Goal: Information Seeking & Learning: Learn about a topic

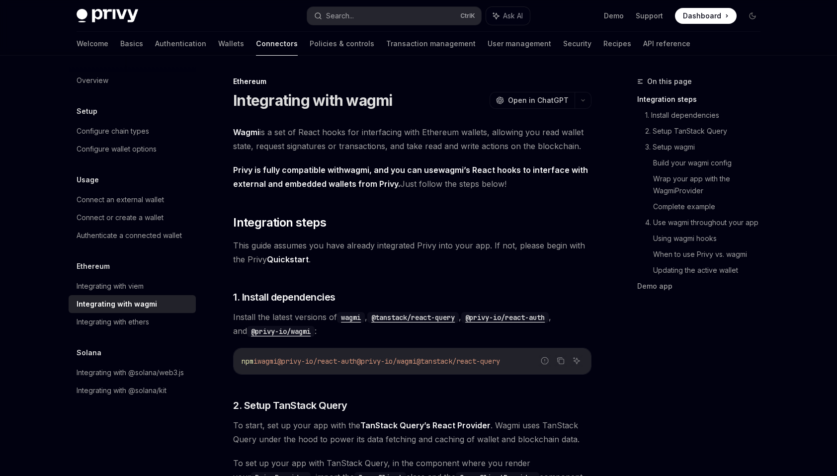
click at [429, 443] on span "To start, set up your app with the TanStack Query’s React Provider . Wagmi uses…" at bounding box center [412, 432] width 358 height 28
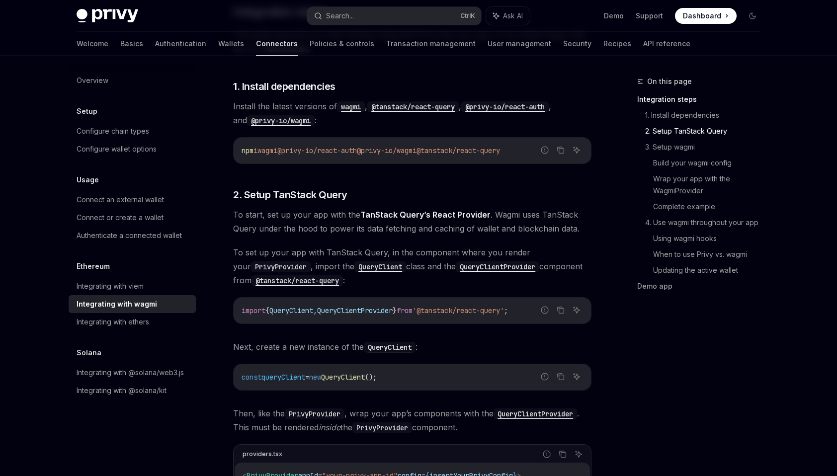
scroll to position [199, 0]
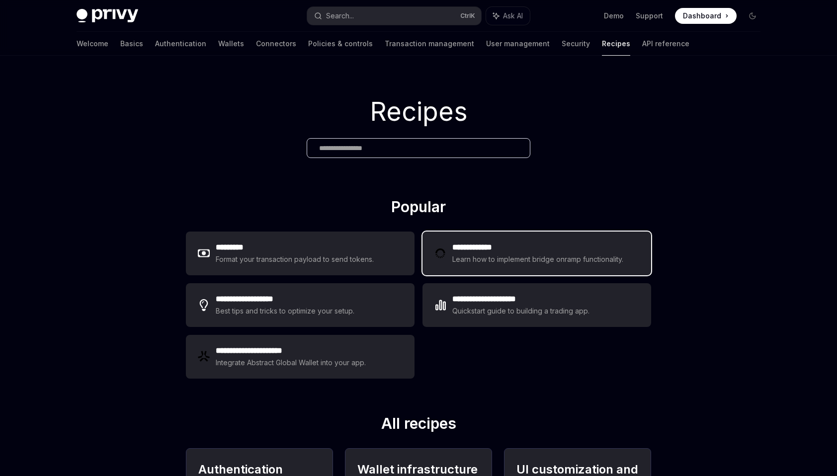
click at [485, 250] on h2 "**********" at bounding box center [539, 248] width 174 height 12
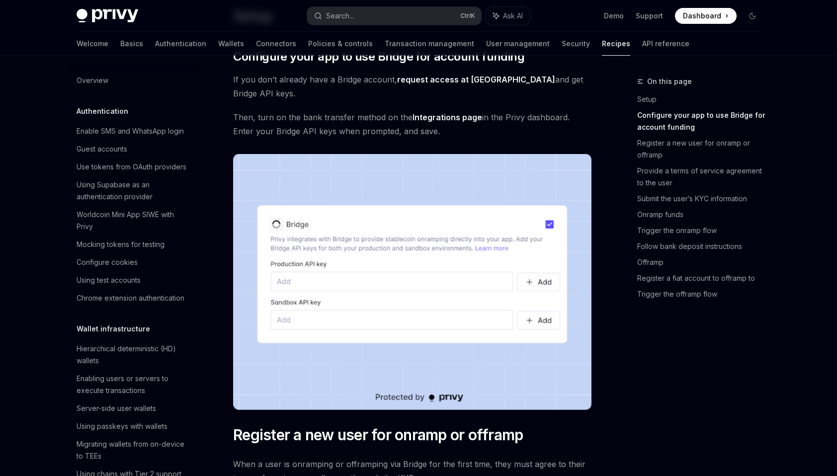
scroll to position [249, 0]
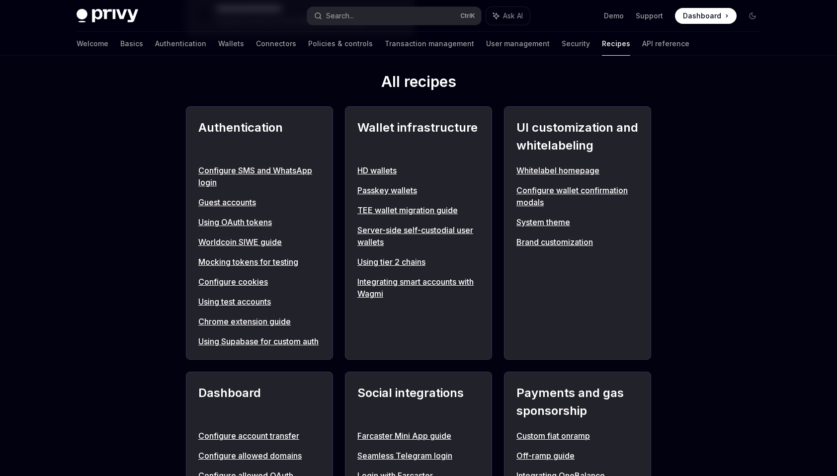
scroll to position [348, 0]
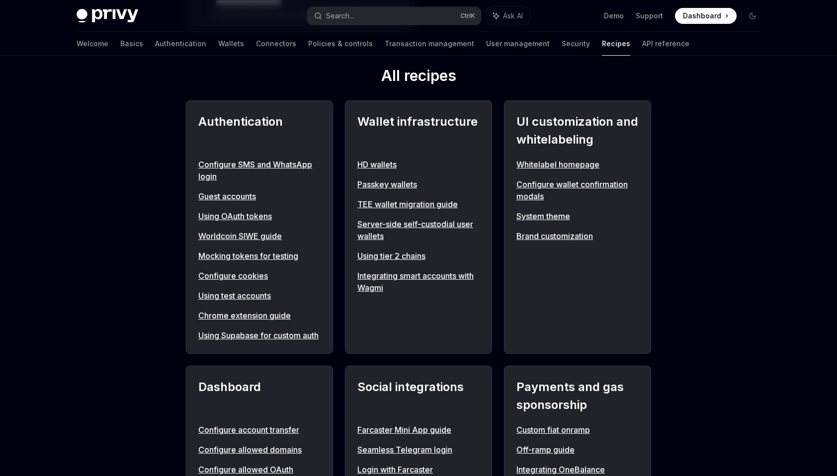
click at [364, 233] on link "Server-side self-custodial user wallets" at bounding box center [418, 230] width 122 height 24
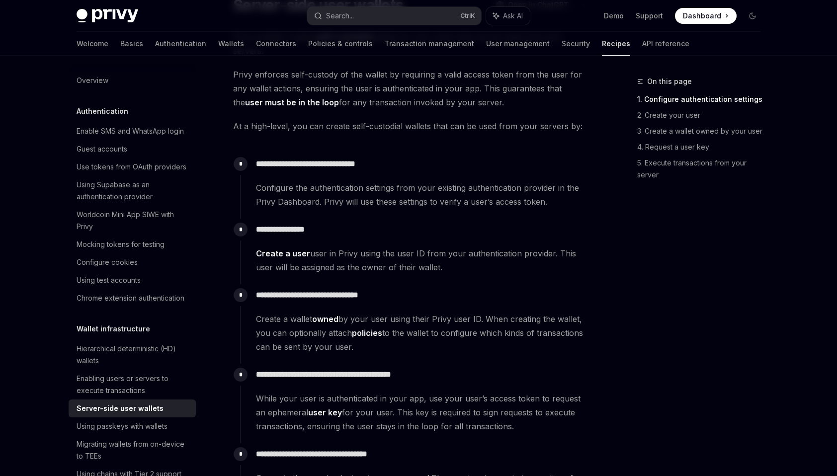
scroll to position [99, 0]
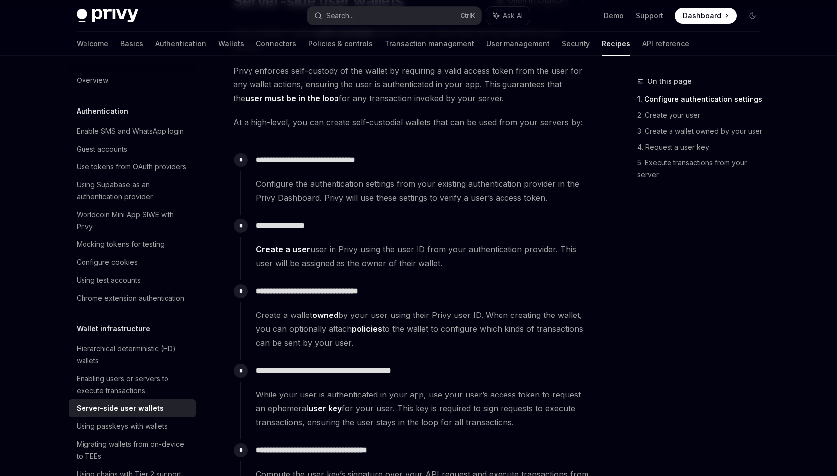
click at [438, 258] on span "Create a user user in Privy using the user ID from your authentication provider…" at bounding box center [423, 257] width 335 height 28
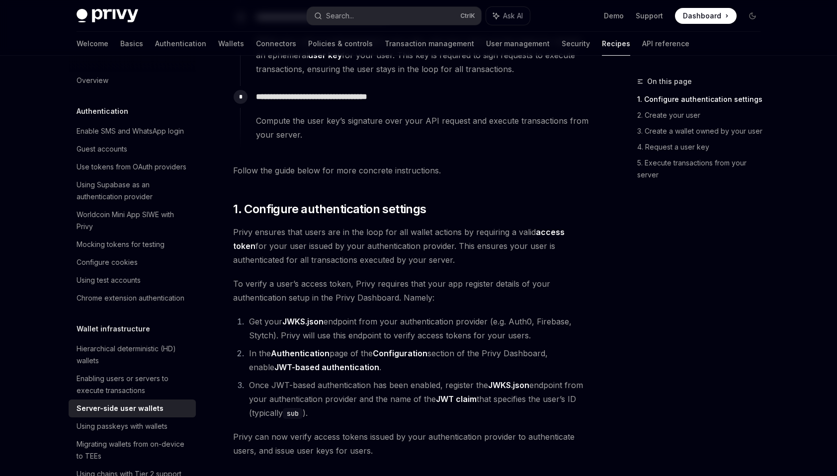
drag, startPoint x: 442, startPoint y: 285, endPoint x: 425, endPoint y: 337, distance: 55.0
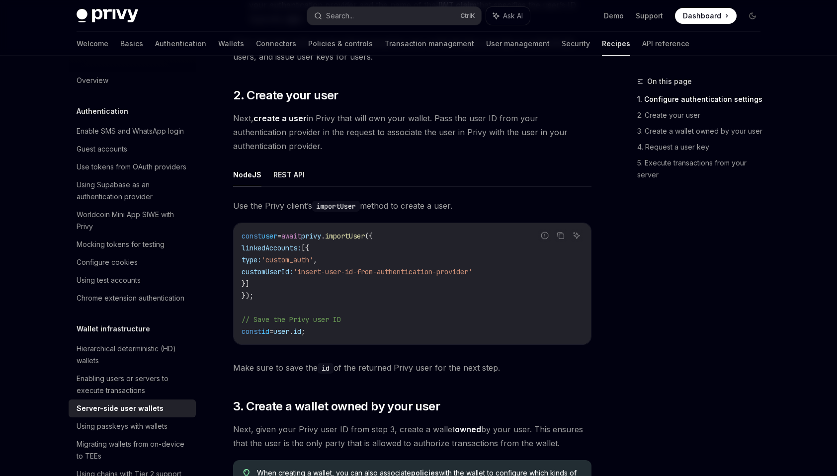
scroll to position [814, 0]
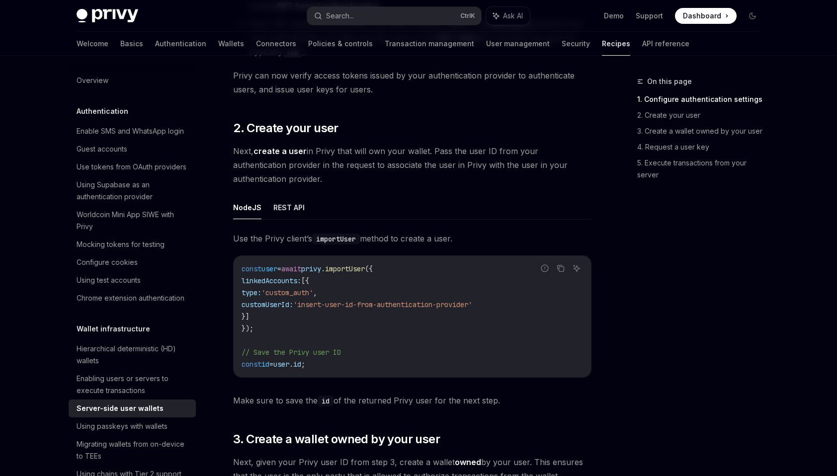
click at [315, 315] on code "const user = await privy . importUser ({ linkedAccounts: [{ type: 'custom_auth'…" at bounding box center [412, 316] width 341 height 107
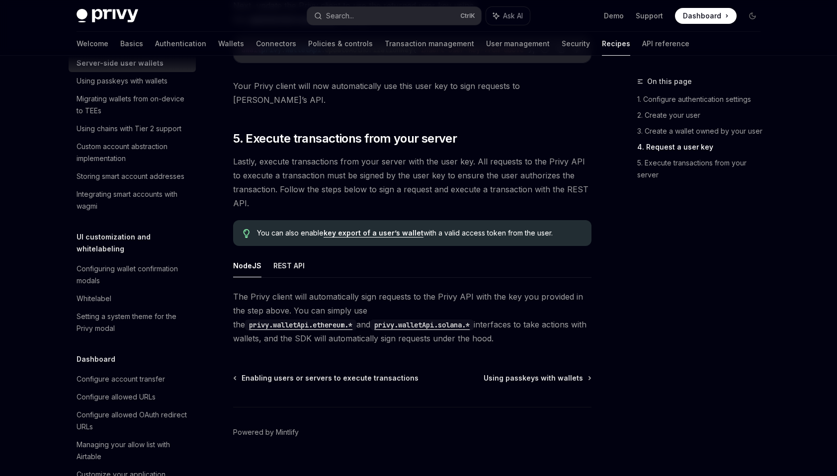
scroll to position [348, 0]
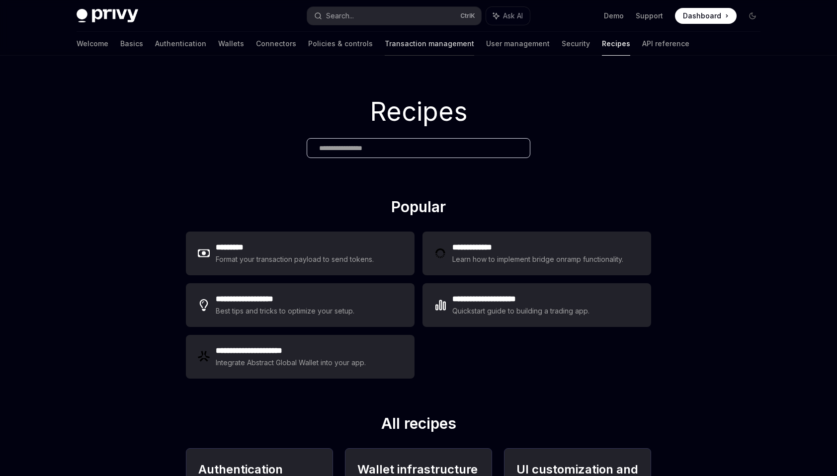
click at [389, 44] on link "Transaction management" at bounding box center [429, 44] width 89 height 24
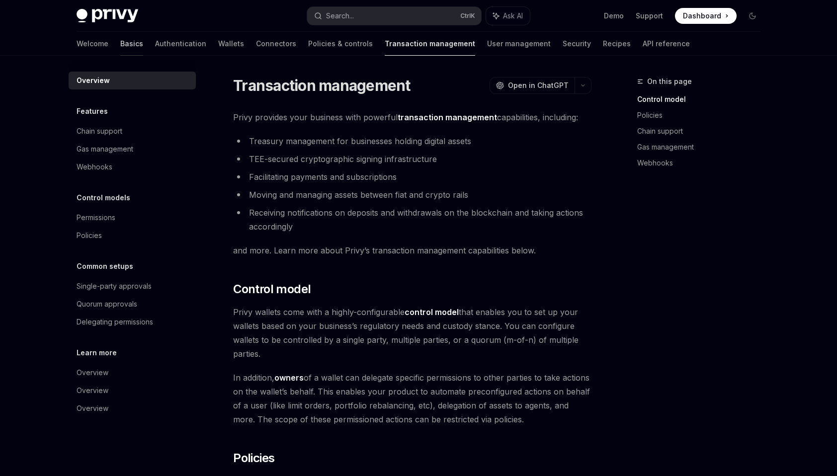
click at [120, 41] on link "Basics" at bounding box center [131, 44] width 23 height 24
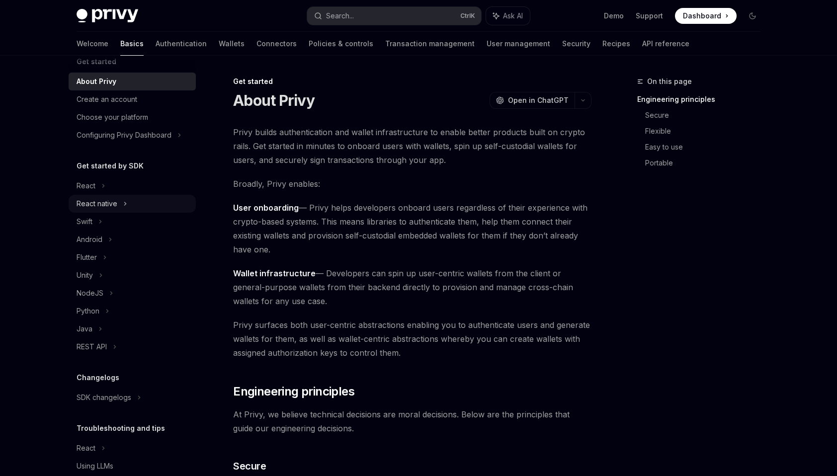
scroll to position [50, 0]
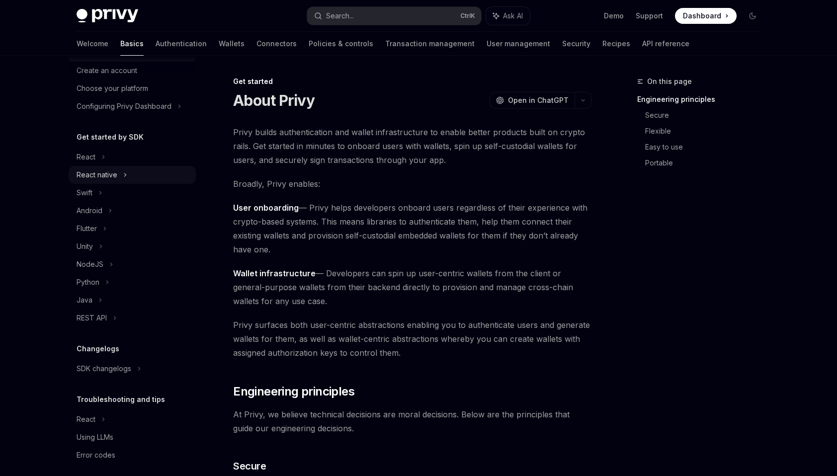
click at [121, 195] on ul "React React native Swift Android Flutter Unity NodeJS Python Java REST API" at bounding box center [132, 237] width 127 height 179
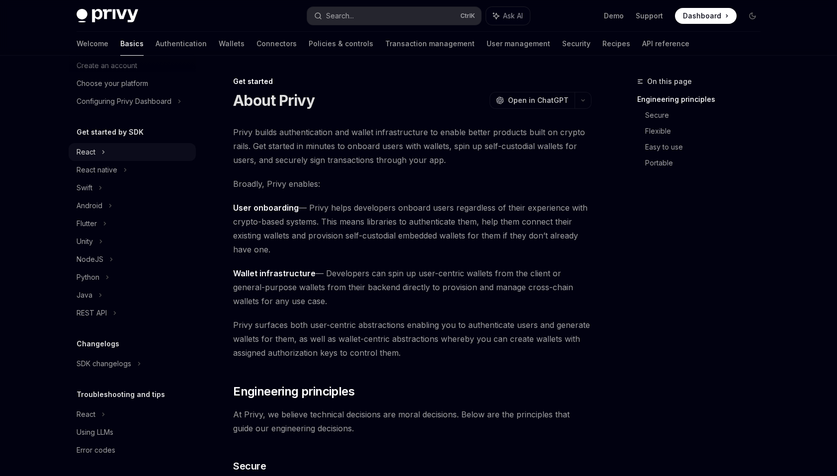
click at [116, 149] on div "React" at bounding box center [132, 152] width 127 height 18
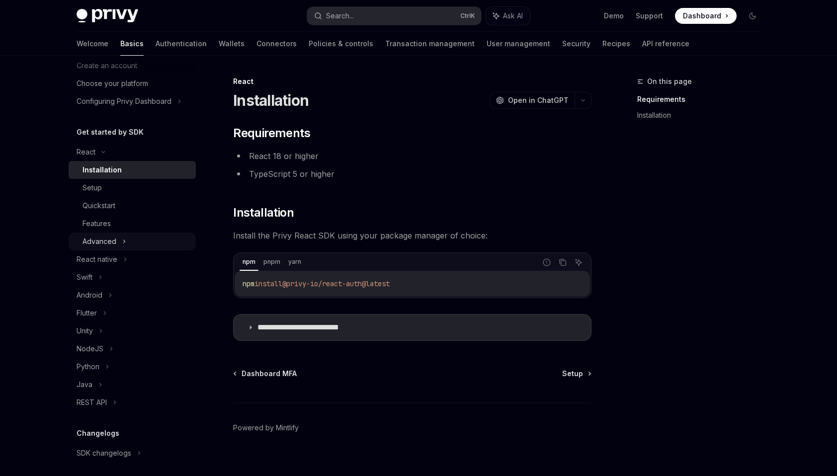
click at [129, 242] on div "Advanced" at bounding box center [132, 242] width 127 height 18
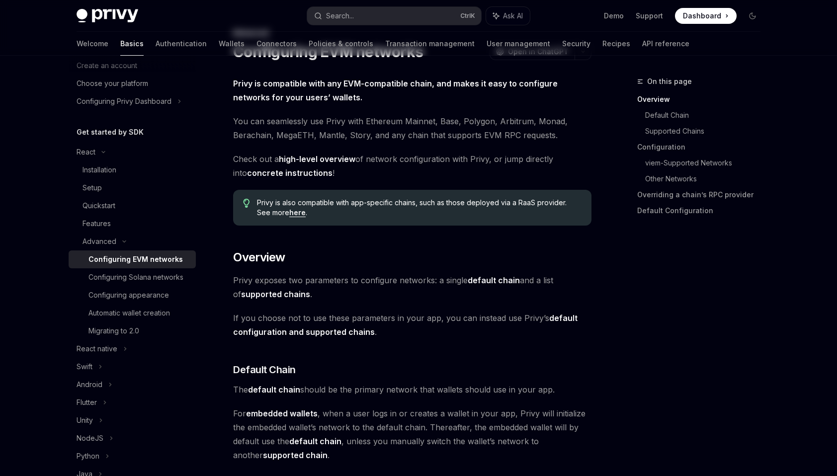
scroll to position [298, 0]
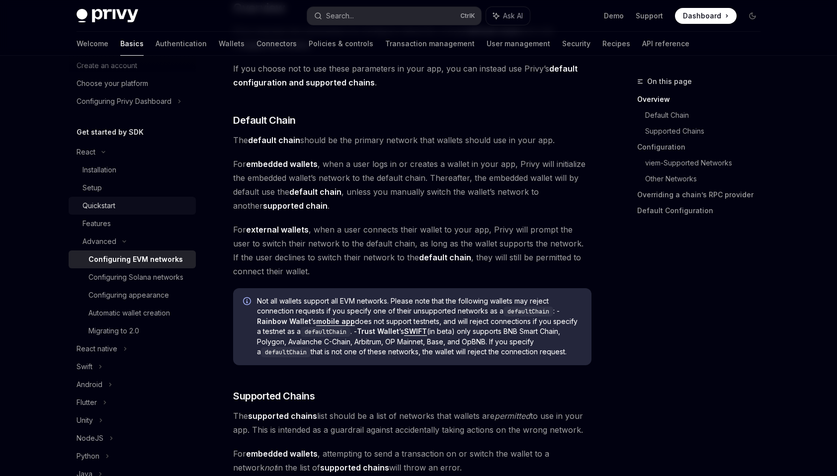
click at [127, 205] on div "Quickstart" at bounding box center [136, 206] width 107 height 12
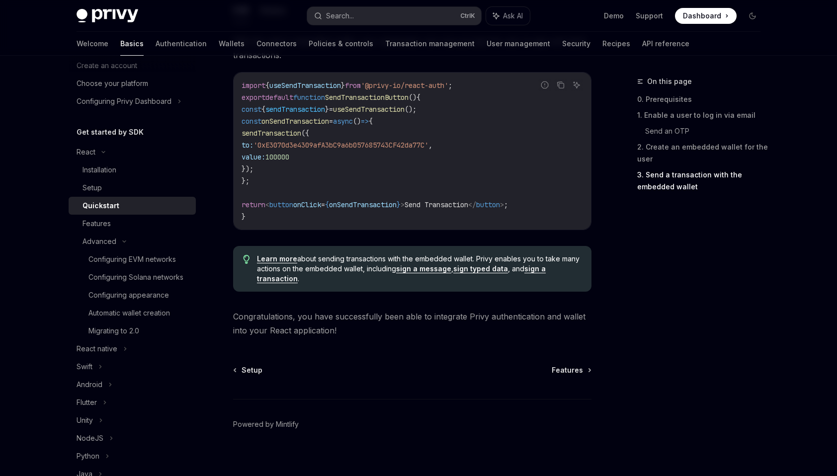
scroll to position [964, 0]
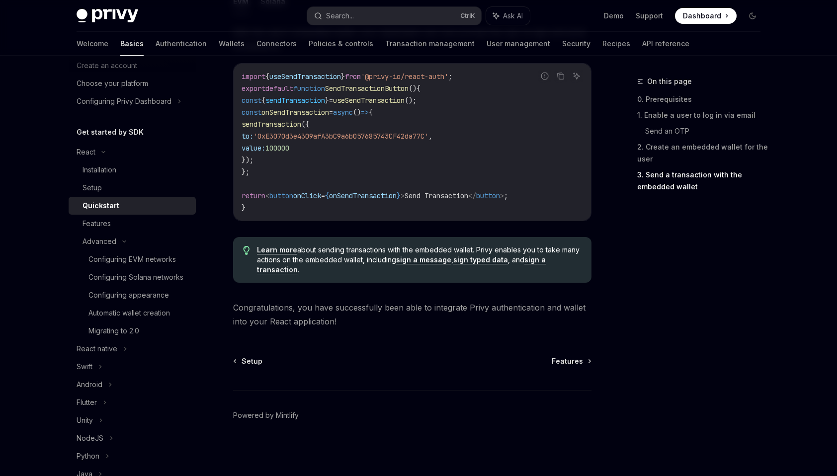
click at [534, 263] on link "sign a transaction" at bounding box center [401, 264] width 289 height 19
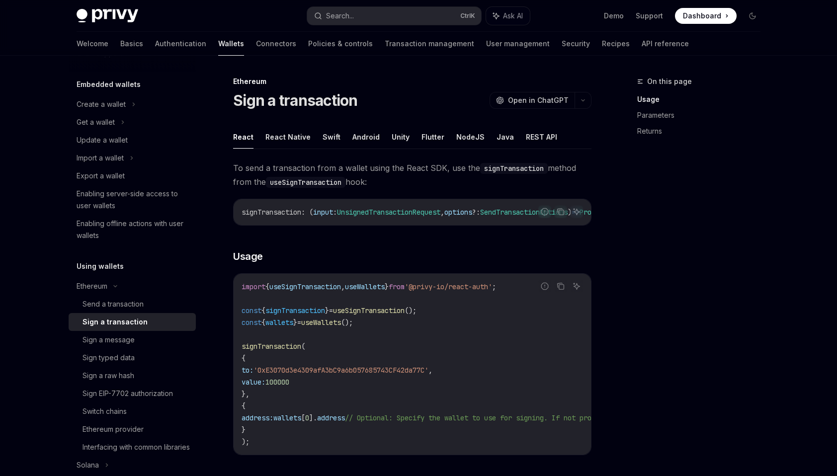
scroll to position [99, 0]
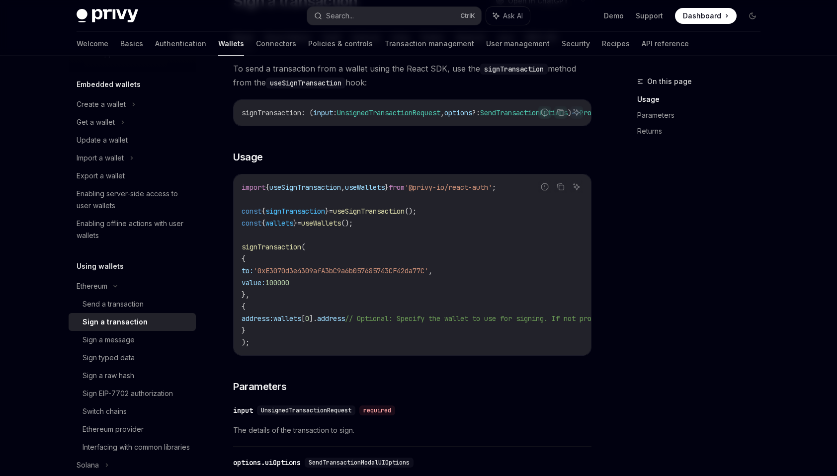
click at [421, 308] on code "import { useSignTransaction , useWallets } from '@privy-io/react-auth' ; const …" at bounding box center [502, 264] width 521 height 167
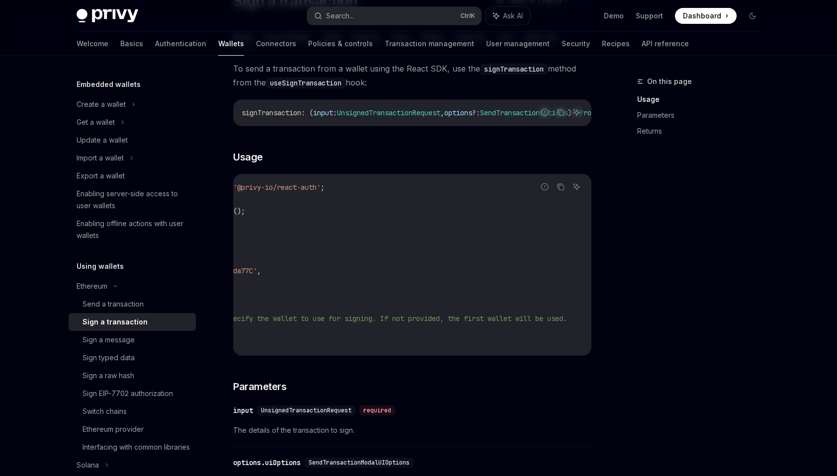
scroll to position [0, 0]
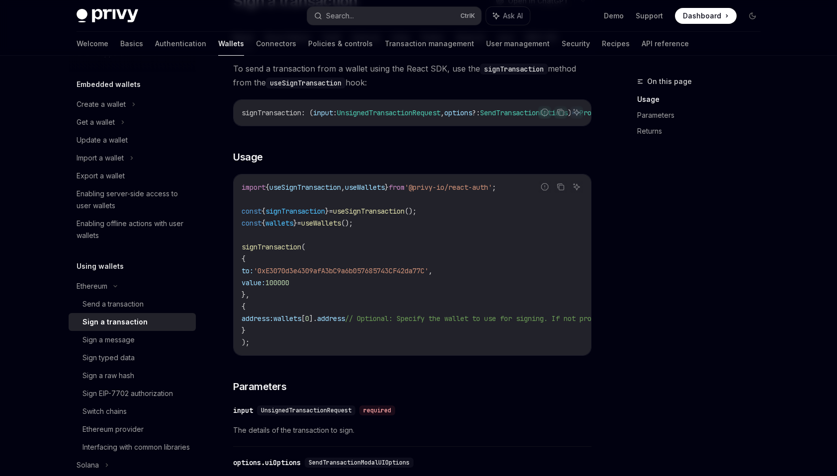
click at [305, 275] on span "'0xE3070d3e4309afA3bC9a6b057685743CF42da77C'" at bounding box center [340, 270] width 175 height 9
click at [396, 221] on code "import { useSignTransaction , useWallets } from '@privy-io/react-auth' ; const …" at bounding box center [502, 264] width 521 height 167
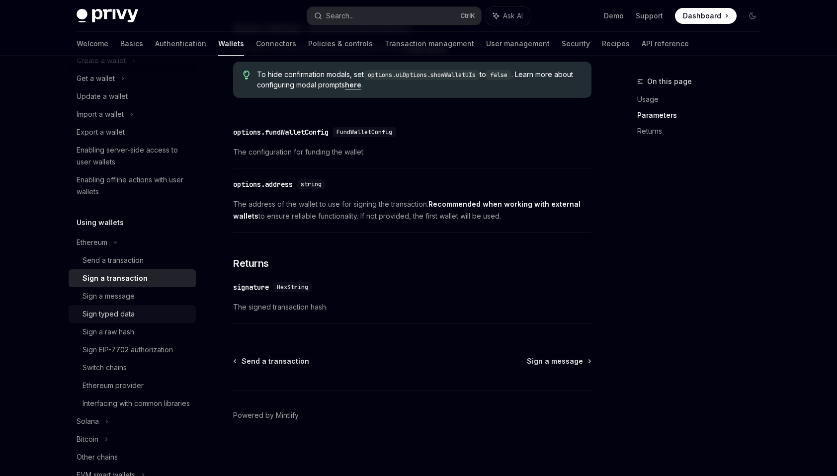
scroll to position [99, 0]
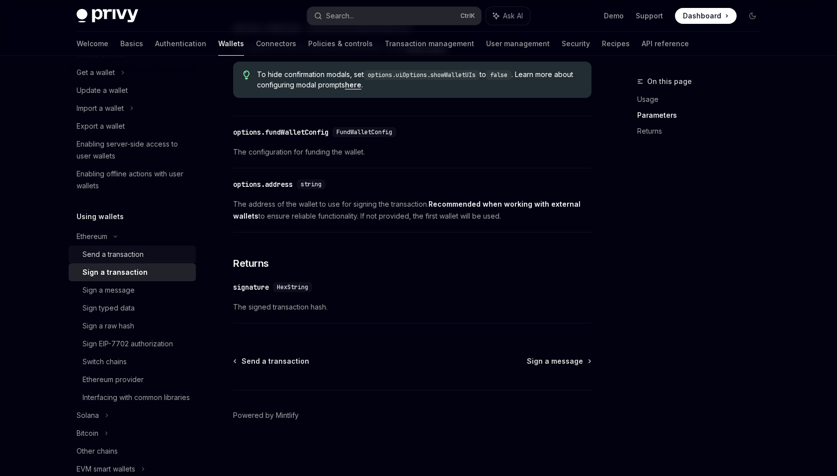
click at [167, 260] on link "Send a transaction" at bounding box center [132, 255] width 127 height 18
type textarea "*"
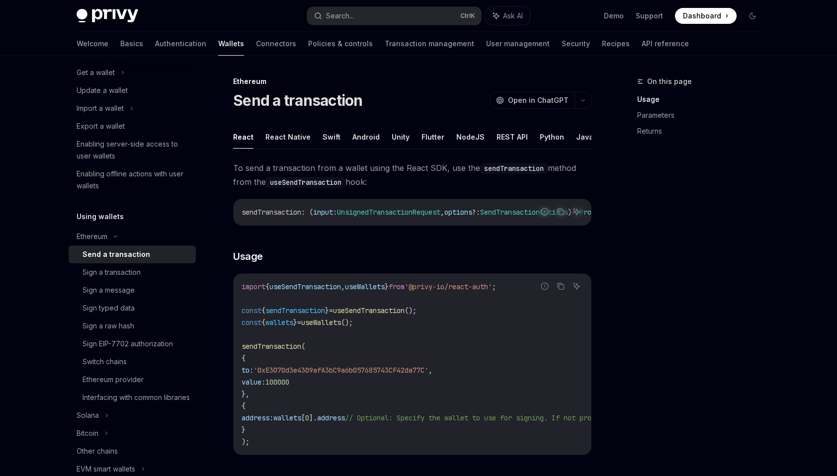
click at [353, 327] on span "();" at bounding box center [347, 322] width 12 height 9
click at [448, 333] on code "import { useSendTransaction , useWallets } from '@privy-io/react-auth' ; const …" at bounding box center [502, 364] width 521 height 167
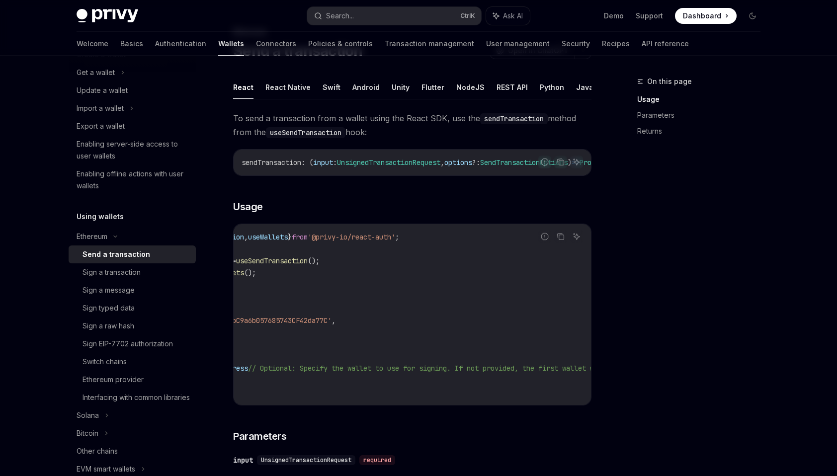
drag, startPoint x: 474, startPoint y: 394, endPoint x: 486, endPoint y: 394, distance: 11.9
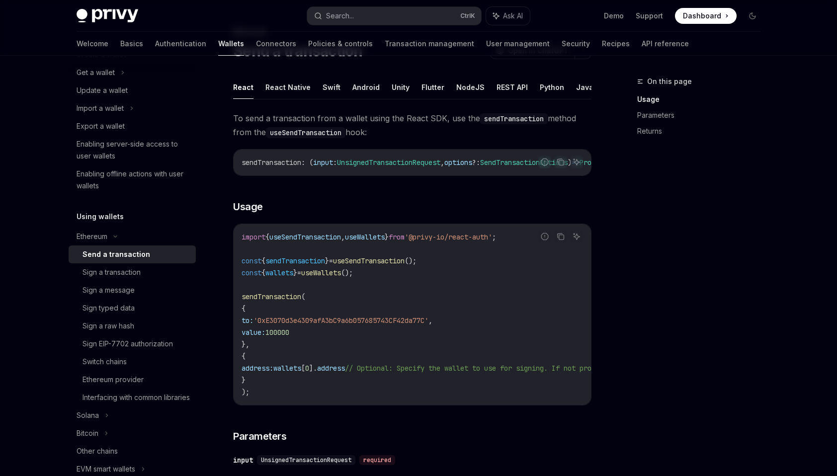
drag, startPoint x: 553, startPoint y: 392, endPoint x: 314, endPoint y: 395, distance: 239.6
click at [374, 209] on h3 "​ Usage" at bounding box center [412, 207] width 358 height 14
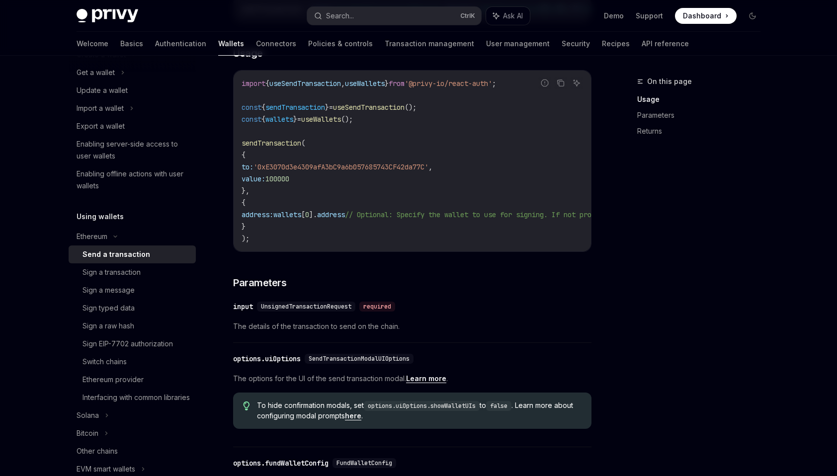
scroll to position [207, 0]
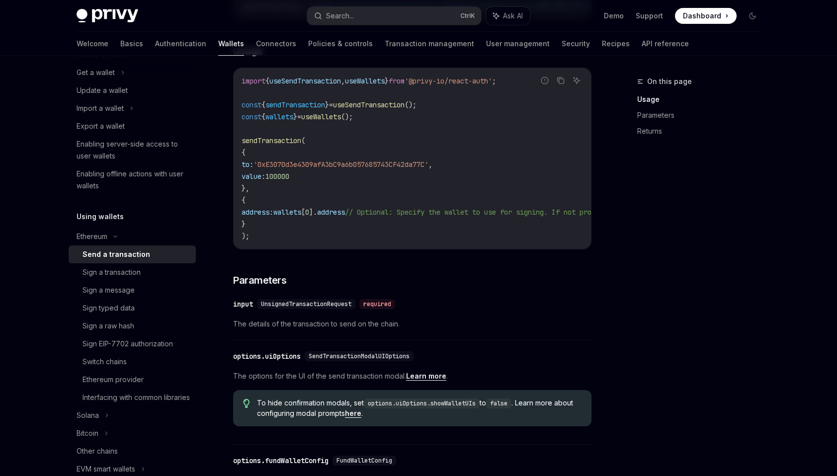
drag, startPoint x: 668, startPoint y: 344, endPoint x: 666, endPoint y: 353, distance: 9.3
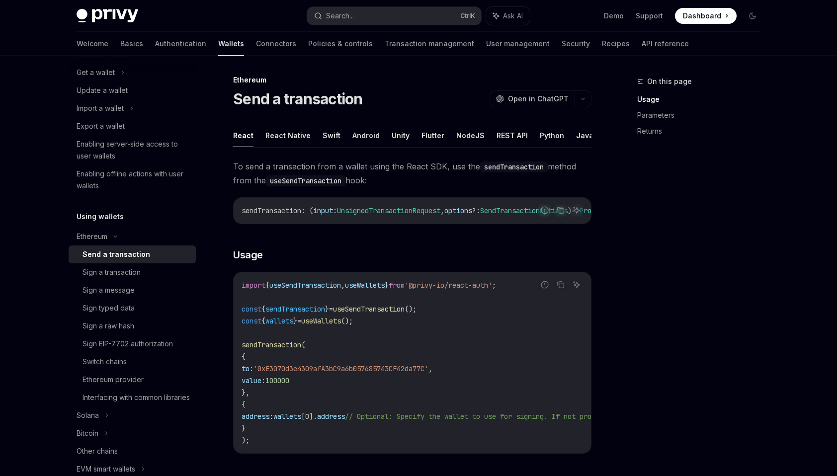
scroll to position [0, 0]
click at [487, 169] on code "sendTransaction" at bounding box center [514, 168] width 68 height 11
click at [272, 181] on code "useSendTransaction" at bounding box center [306, 182] width 80 height 11
click at [658, 119] on link "Parameters" at bounding box center [702, 115] width 131 height 16
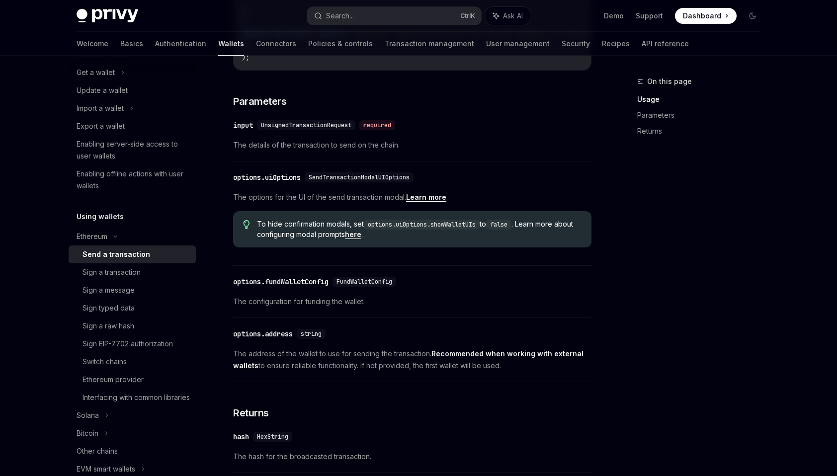
scroll to position [411, 0]
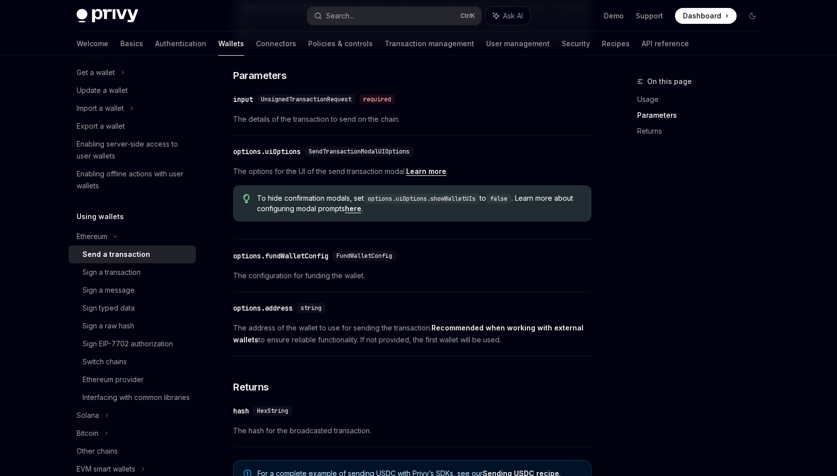
click at [317, 103] on span "UnsignedTransactionRequest" at bounding box center [306, 99] width 90 height 8
drag, startPoint x: 317, startPoint y: 104, endPoint x: 496, endPoint y: 162, distance: 188.0
click at [496, 158] on div "​ options.uiOptions SendTransactionModalUIOptions" at bounding box center [407, 152] width 348 height 12
click at [310, 103] on span "UnsignedTransactionRequest" at bounding box center [306, 99] width 90 height 8
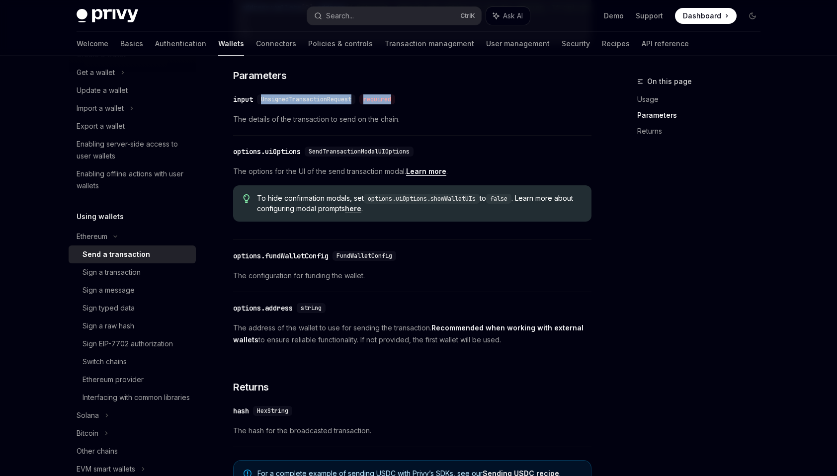
click at [310, 103] on span "UnsignedTransactionRequest" at bounding box center [306, 99] width 90 height 8
copy div "UnsignedTransactionRequest required"
click at [370, 11] on button "Search... Ctrl K" at bounding box center [394, 16] width 174 height 18
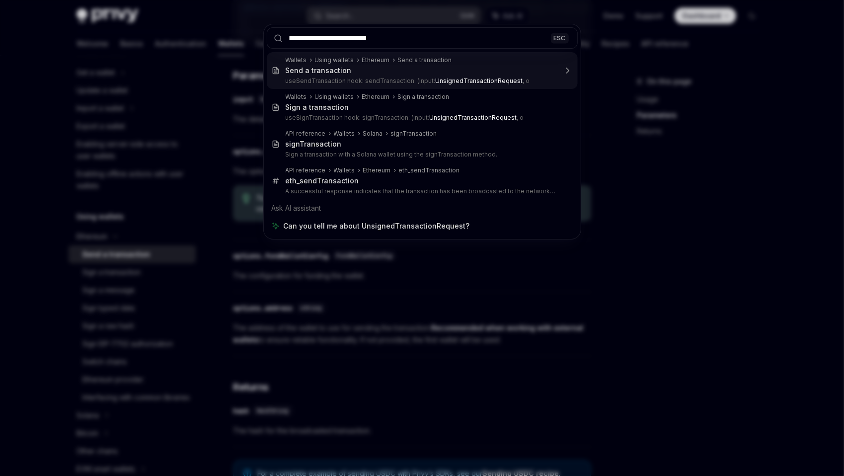
type input "**********"
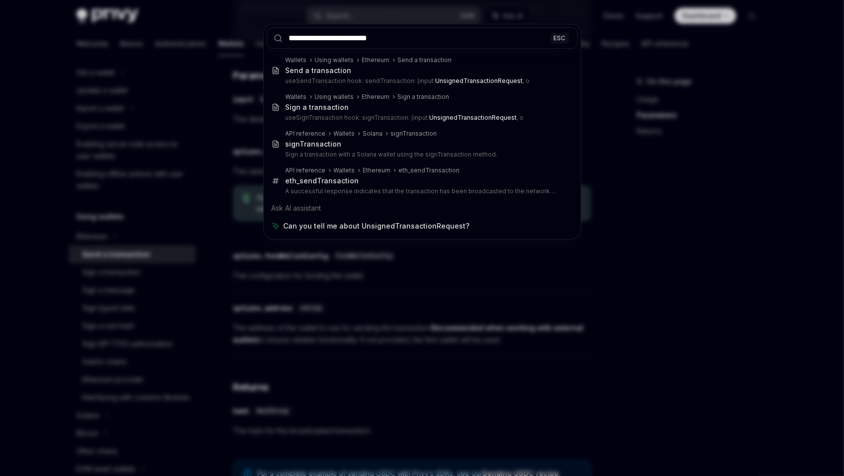
click at [437, 381] on div "**********" at bounding box center [422, 238] width 844 height 476
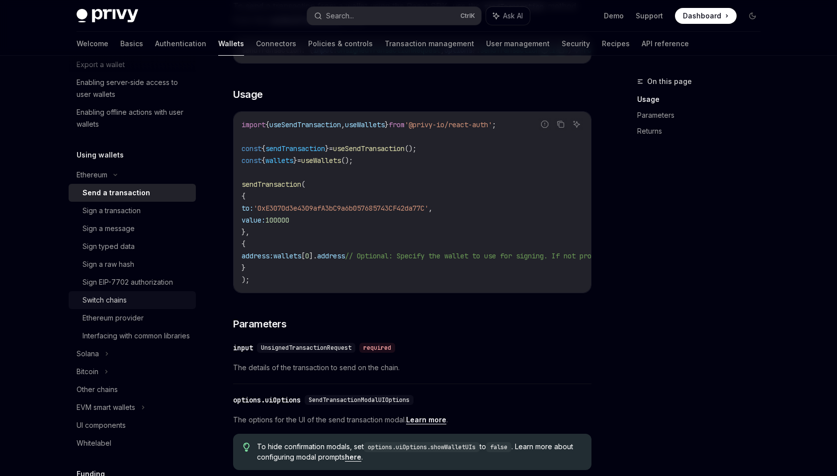
scroll to position [199, 0]
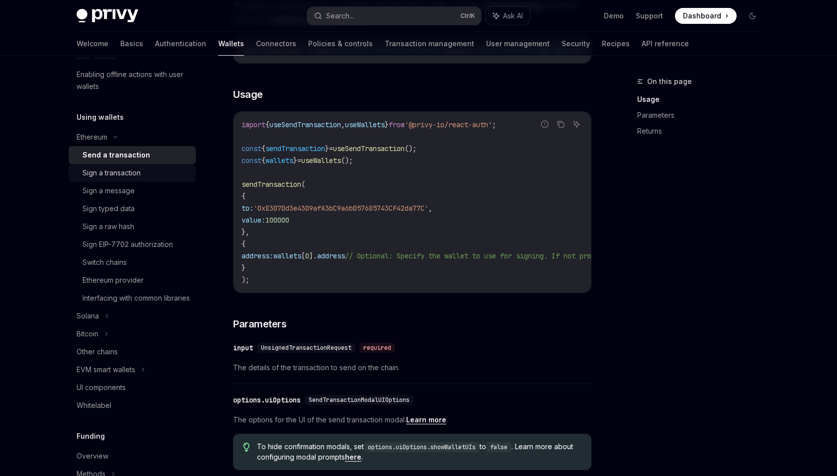
click at [119, 173] on div "Sign a transaction" at bounding box center [112, 173] width 58 height 12
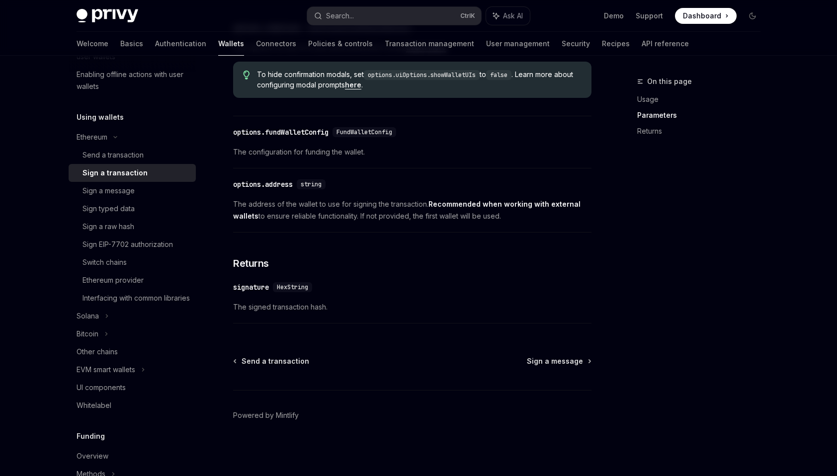
scroll to position [540, 0]
click at [128, 214] on div "Sign typed data" at bounding box center [109, 209] width 52 height 12
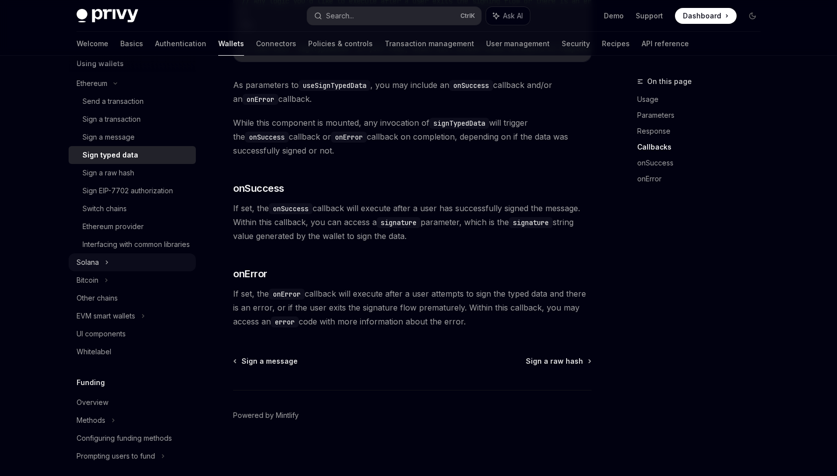
scroll to position [203, 0]
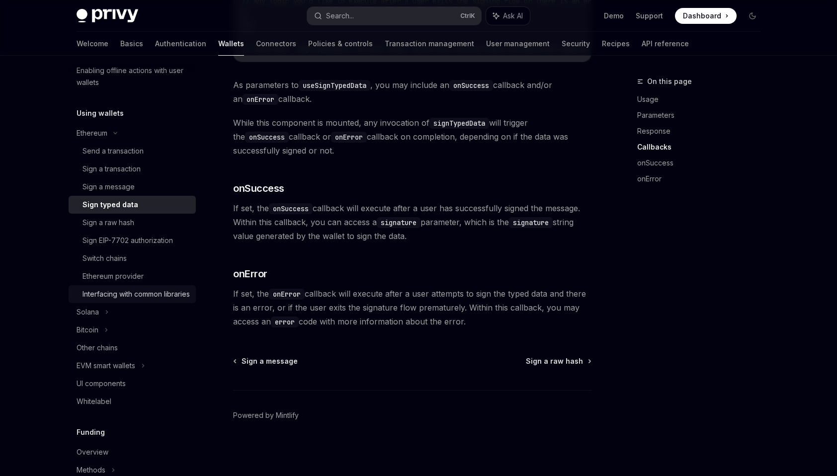
click at [136, 294] on div "Interfacing with common libraries" at bounding box center [136, 294] width 107 height 12
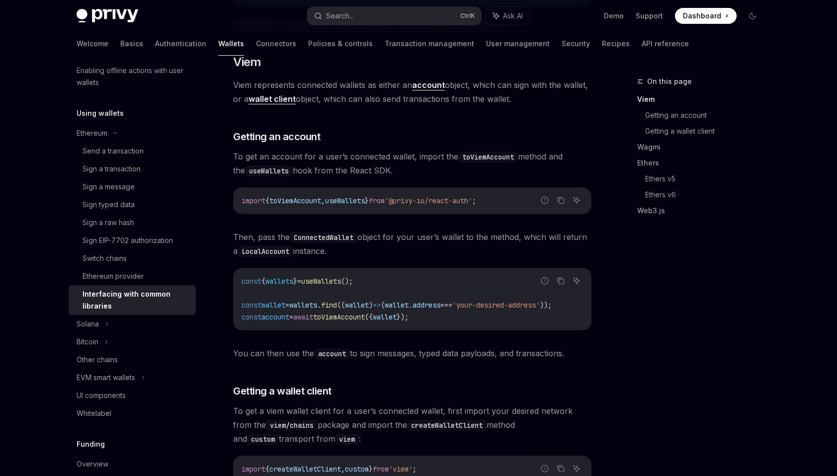
scroll to position [199, 0]
drag, startPoint x: 353, startPoint y: 329, endPoint x: 361, endPoint y: 329, distance: 8.0
click at [361, 329] on div "const { wallets } = useWallets (); const wallet = wallets . find (( wallet ) =>…" at bounding box center [412, 299] width 357 height 62
drag, startPoint x: 361, startPoint y: 329, endPoint x: 466, endPoint y: 345, distance: 106.1
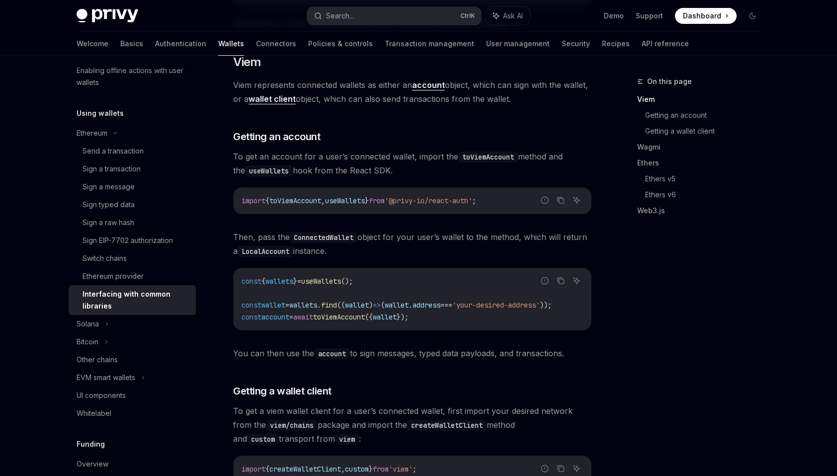
scroll to position [0, 0]
click at [467, 349] on span "You can then use the account to sign messages, typed data payloads, and transac…" at bounding box center [412, 353] width 358 height 14
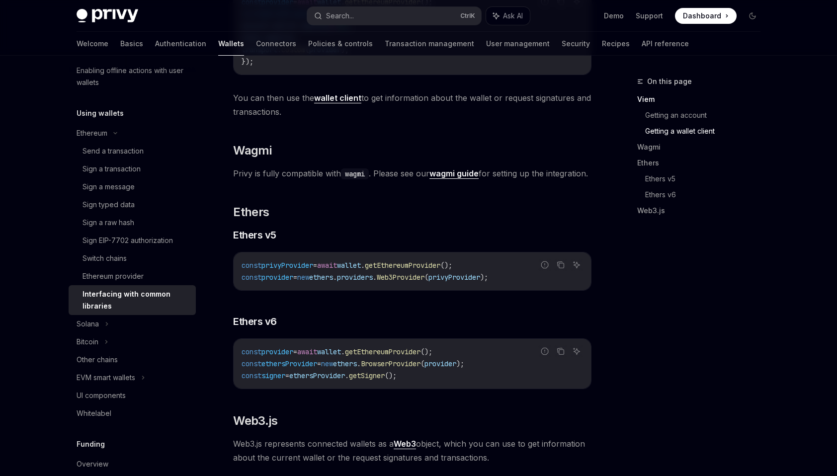
scroll to position [895, 0]
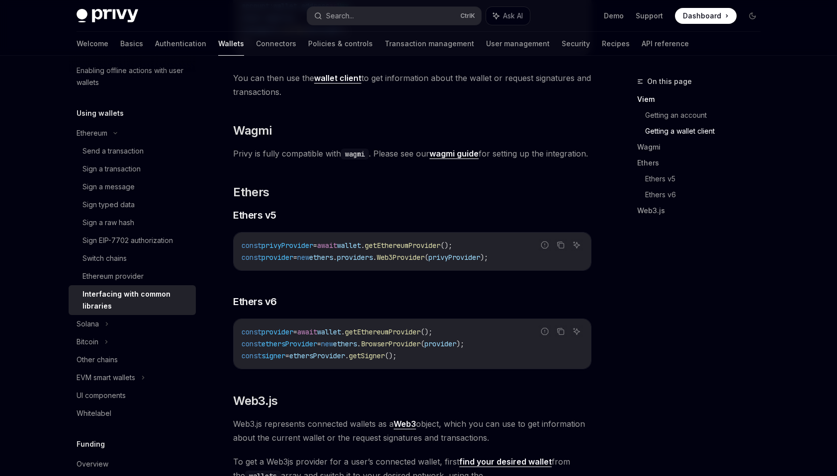
click at [439, 158] on strong "wagmi guide" at bounding box center [453, 154] width 49 height 10
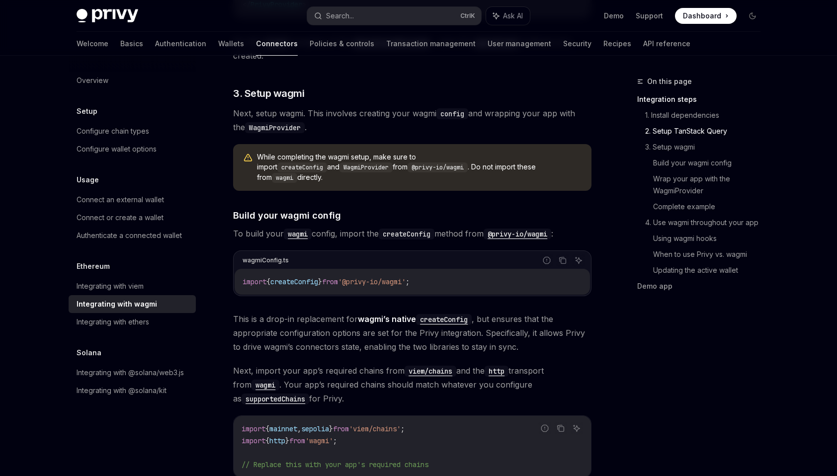
drag, startPoint x: 366, startPoint y: 219, endPoint x: 361, endPoint y: 245, distance: 26.2
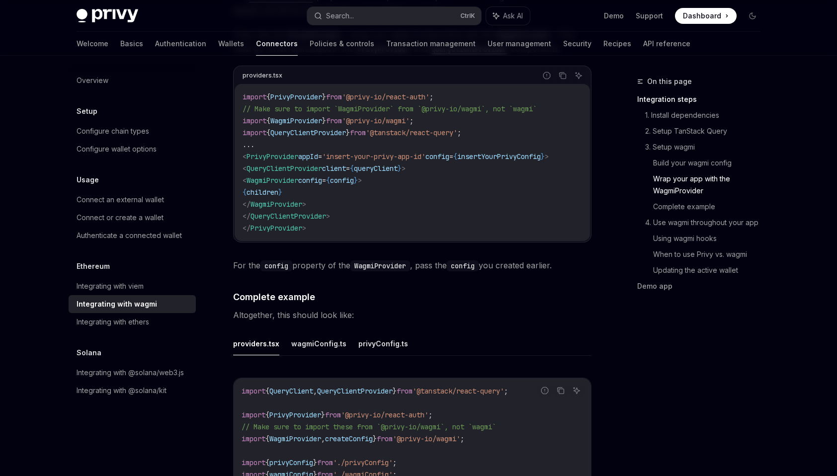
scroll to position [1704, 0]
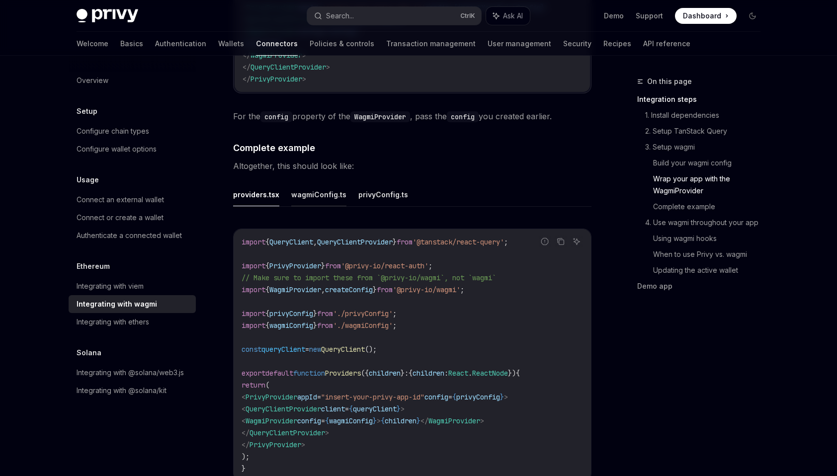
click at [337, 189] on button "wagmiConfig.ts" at bounding box center [318, 194] width 55 height 23
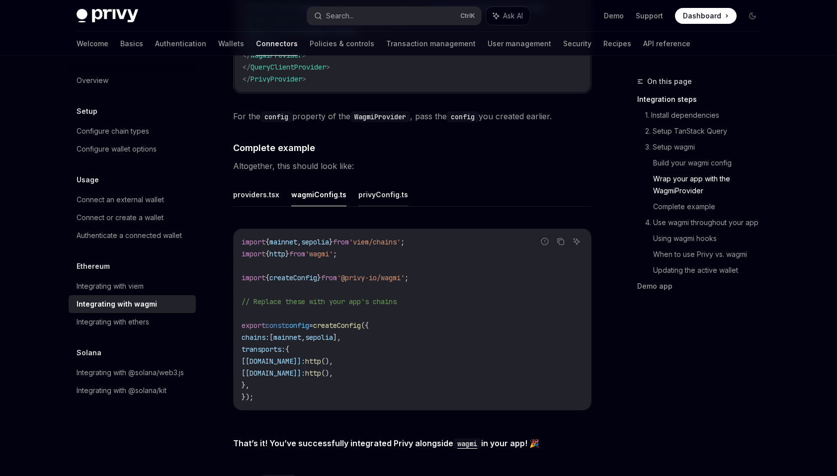
click at [380, 183] on button "privyConfig.ts" at bounding box center [383, 194] width 50 height 23
type textarea "*"
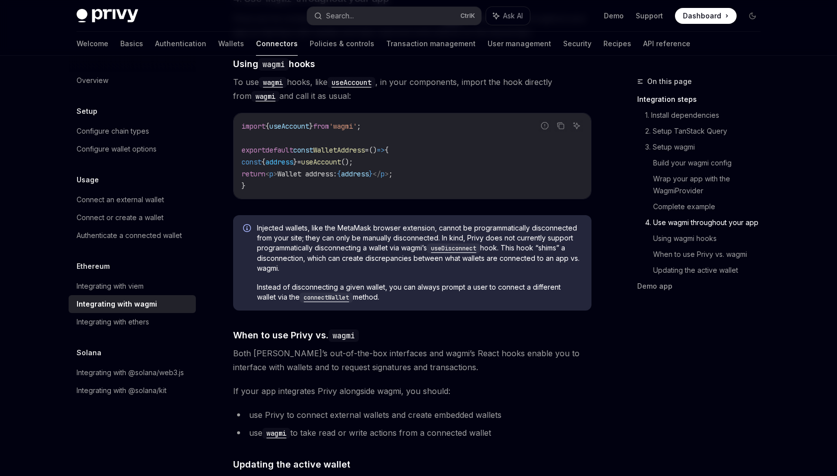
scroll to position [2190, 0]
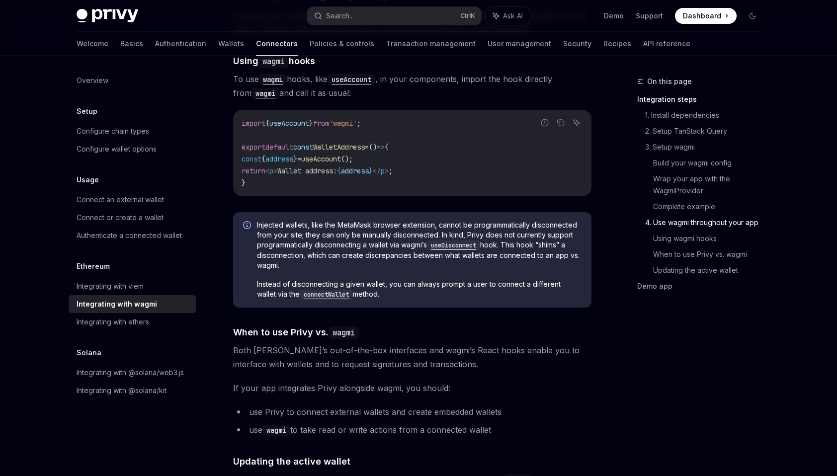
drag, startPoint x: 410, startPoint y: 222, endPoint x: 406, endPoint y: 243, distance: 21.2
drag, startPoint x: 397, startPoint y: 76, endPoint x: 406, endPoint y: 80, distance: 9.8
click at [406, 80] on span "To use wagmi hooks, like useAccount , in your components, import the hook direc…" at bounding box center [412, 86] width 358 height 28
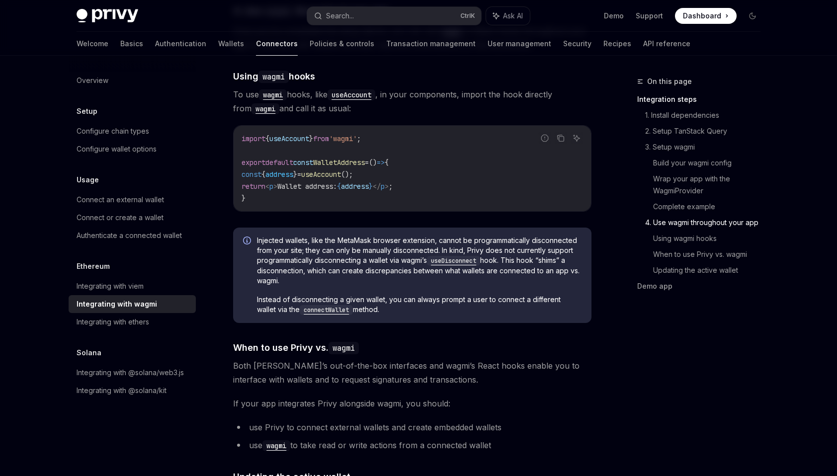
scroll to position [2140, 0]
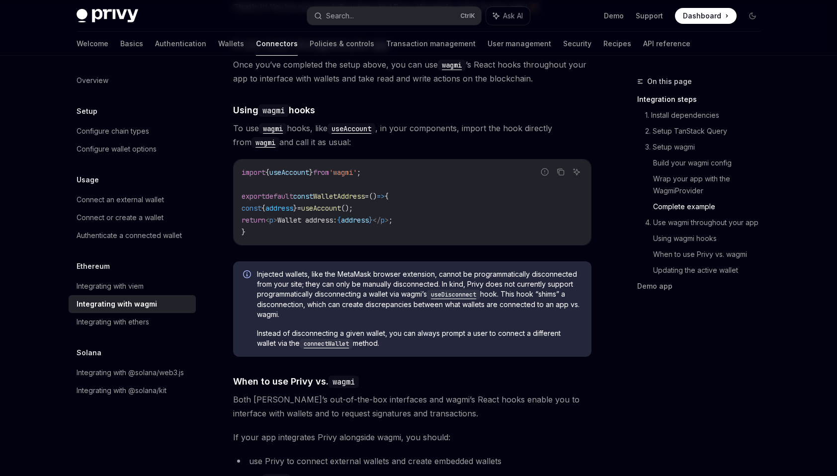
drag, startPoint x: 425, startPoint y: 303, endPoint x: 406, endPoint y: 316, distance: 23.3
click at [407, 316] on div "Injected wallets, like the MetaMask browser extension, cannot be programmatical…" at bounding box center [419, 309] width 325 height 80
drag, startPoint x: 406, startPoint y: 316, endPoint x: 407, endPoint y: 327, distance: 10.9
click at [407, 329] on span "Instead of disconnecting a given wallet, you can always prompt a user to connec…" at bounding box center [419, 339] width 325 height 20
click at [397, 335] on span "Instead of disconnecting a given wallet, you can always prompt a user to connec…" at bounding box center [419, 339] width 325 height 20
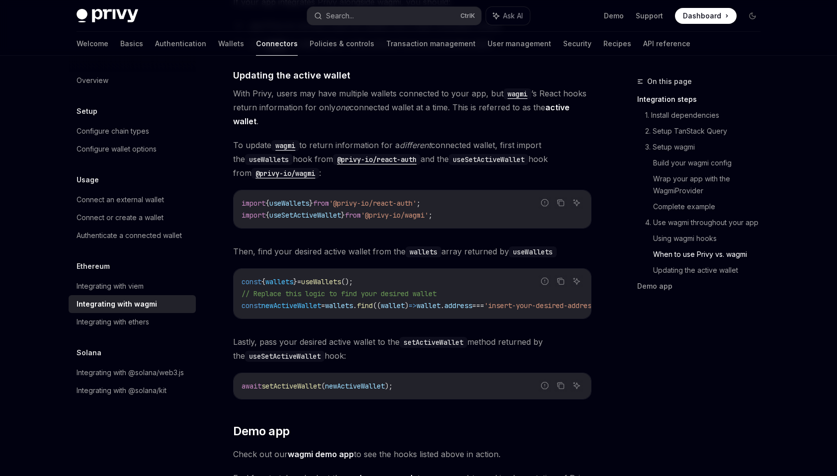
scroll to position [2578, 0]
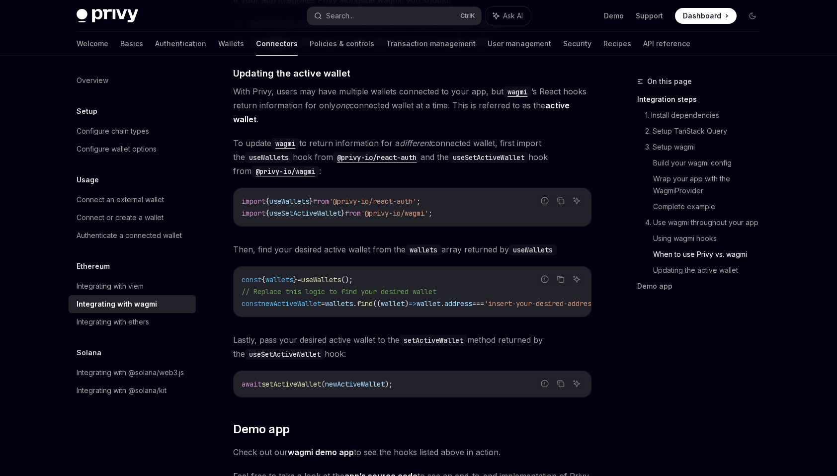
drag, startPoint x: 525, startPoint y: 281, endPoint x: 524, endPoint y: 287, distance: 6.0
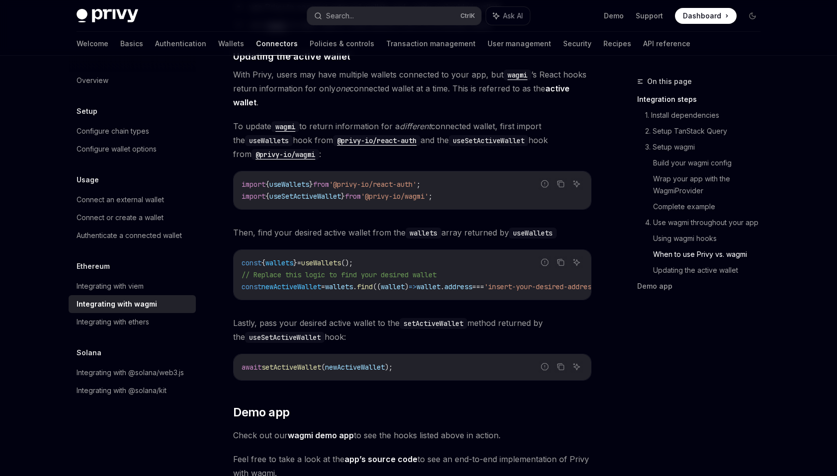
scroll to position [2598, 0]
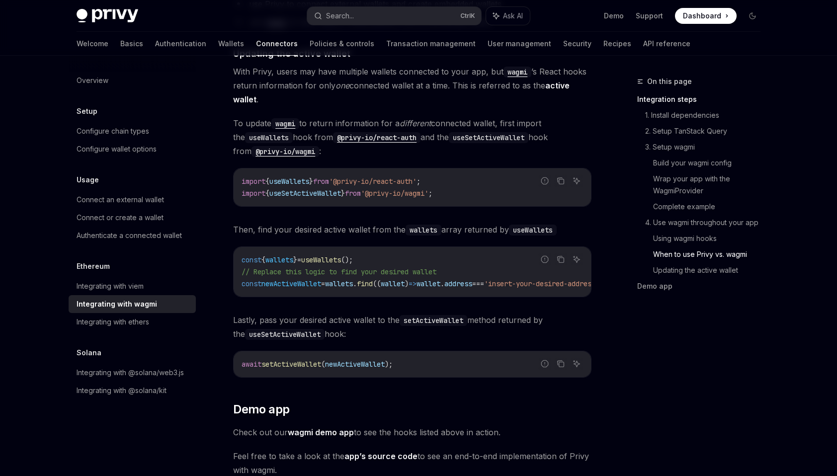
drag, startPoint x: 524, startPoint y: 287, endPoint x: 517, endPoint y: 311, distance: 24.7
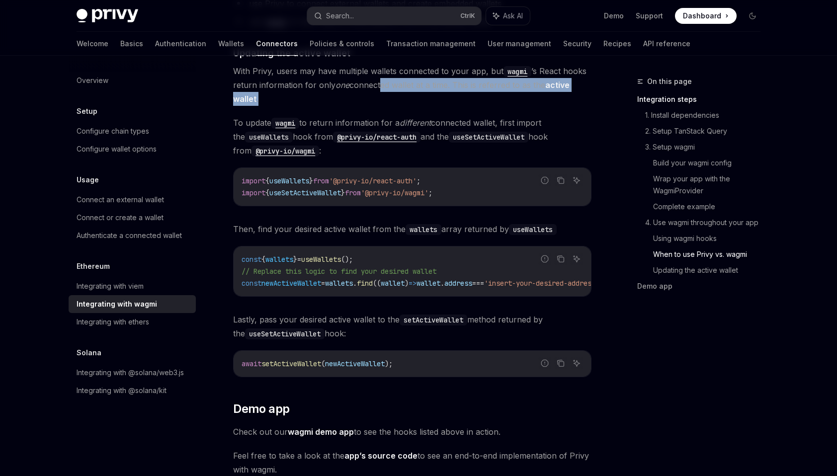
drag, startPoint x: 376, startPoint y: 76, endPoint x: 379, endPoint y: 85, distance: 10.4
click at [379, 85] on span "With Privy, users may have multiple wallets connected to your app, but wagmi ’s…" at bounding box center [412, 85] width 358 height 42
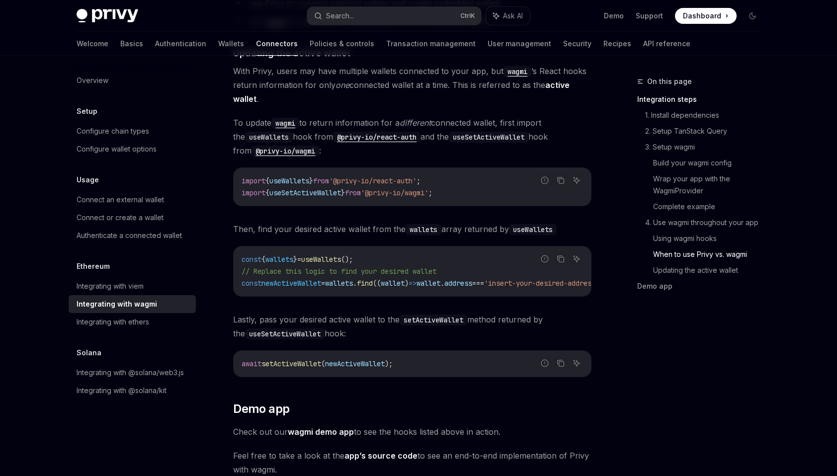
drag, startPoint x: 379, startPoint y: 85, endPoint x: 348, endPoint y: 98, distance: 33.0
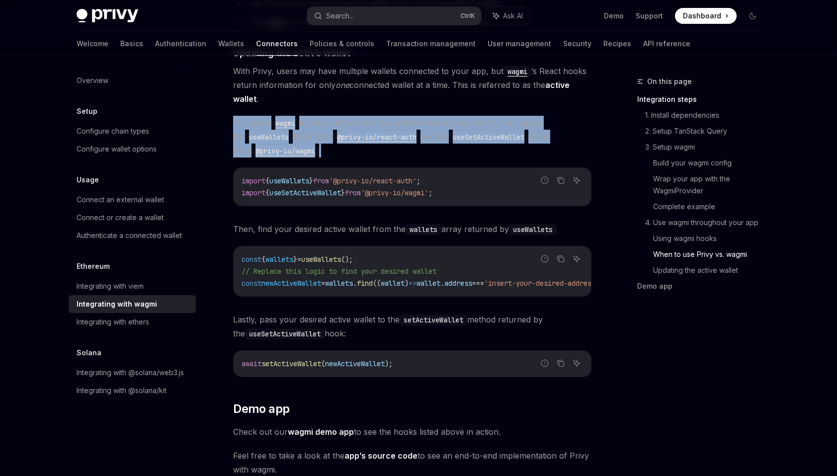
drag, startPoint x: 356, startPoint y: 89, endPoint x: 358, endPoint y: 139, distance: 49.7
drag, startPoint x: 358, startPoint y: 139, endPoint x: 376, endPoint y: 146, distance: 19.2
click at [376, 146] on span "To update wagmi to return information for a different connected wallet, first i…" at bounding box center [412, 137] width 358 height 42
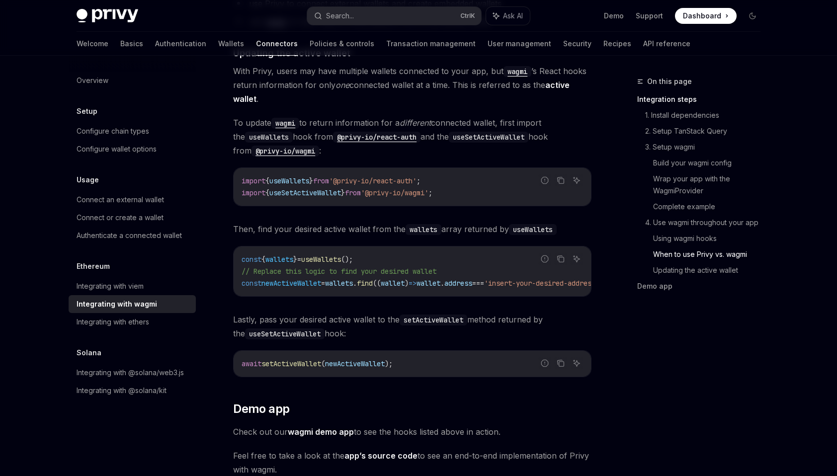
drag, startPoint x: 503, startPoint y: 185, endPoint x: 504, endPoint y: 166, distance: 18.9
click at [504, 175] on code "import { useWallets } from '@privy-io/react-auth' ; import { useSetActiveWallet…" at bounding box center [412, 187] width 341 height 24
drag, startPoint x: 504, startPoint y: 166, endPoint x: 506, endPoint y: 276, distance: 110.4
click at [484, 279] on span "===" at bounding box center [478, 283] width 12 height 9
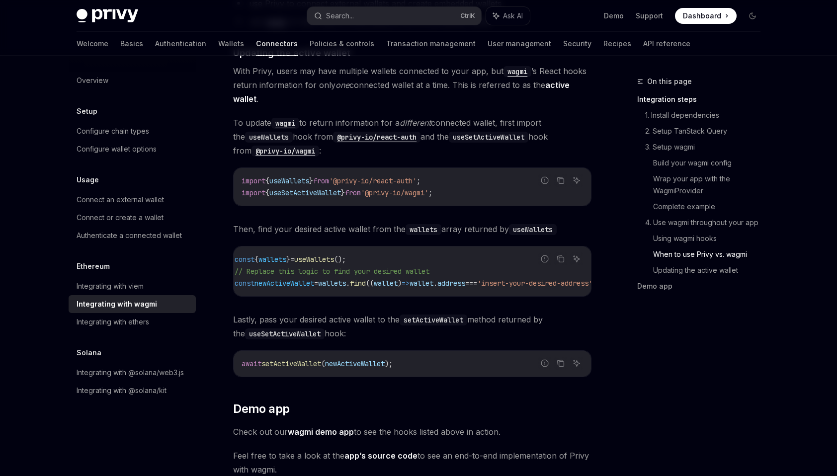
scroll to position [0, 0]
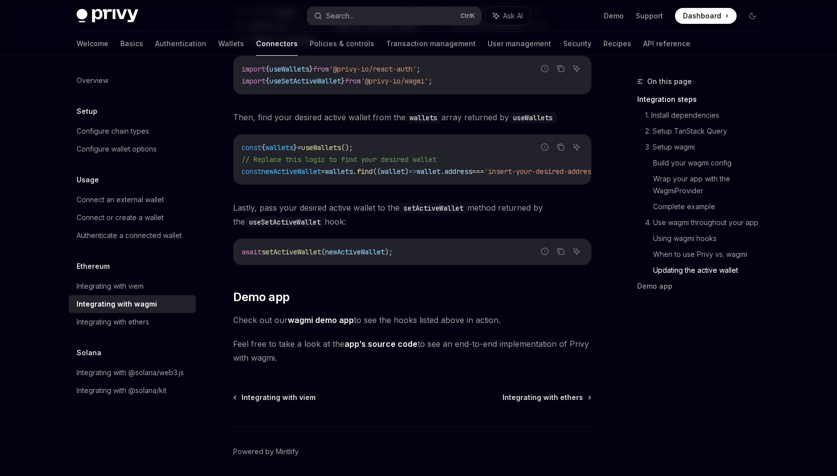
drag, startPoint x: 551, startPoint y: 360, endPoint x: 545, endPoint y: 375, distance: 16.7
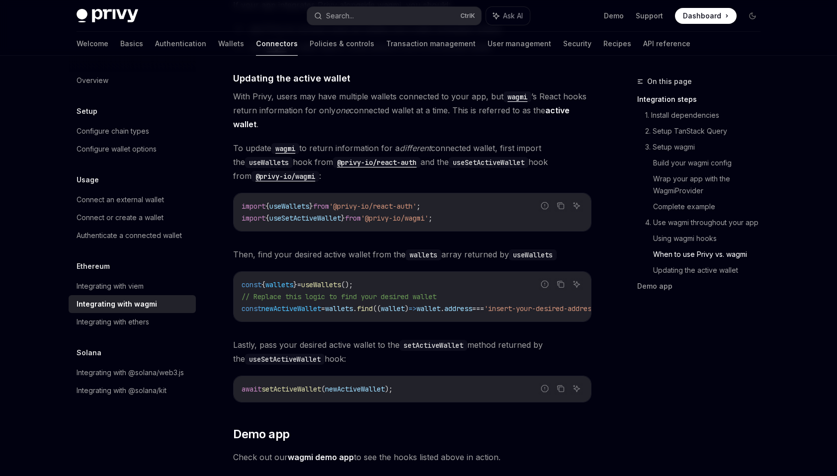
scroll to position [2568, 0]
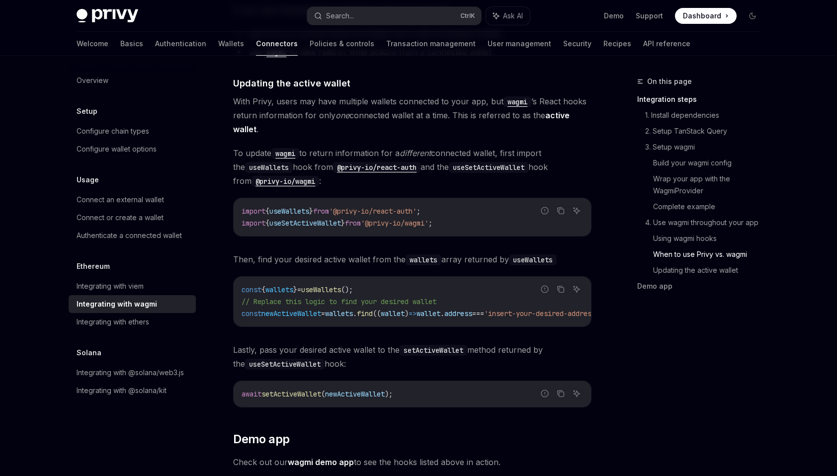
click at [454, 205] on code "import { useWallets } from '@privy-io/react-auth' ; import { useSetActiveWallet…" at bounding box center [412, 217] width 341 height 24
drag, startPoint x: 454, startPoint y: 194, endPoint x: 459, endPoint y: 204, distance: 11.1
click at [459, 205] on code "import { useWallets } from '@privy-io/react-auth' ; import { useSetActiveWallet…" at bounding box center [412, 217] width 341 height 24
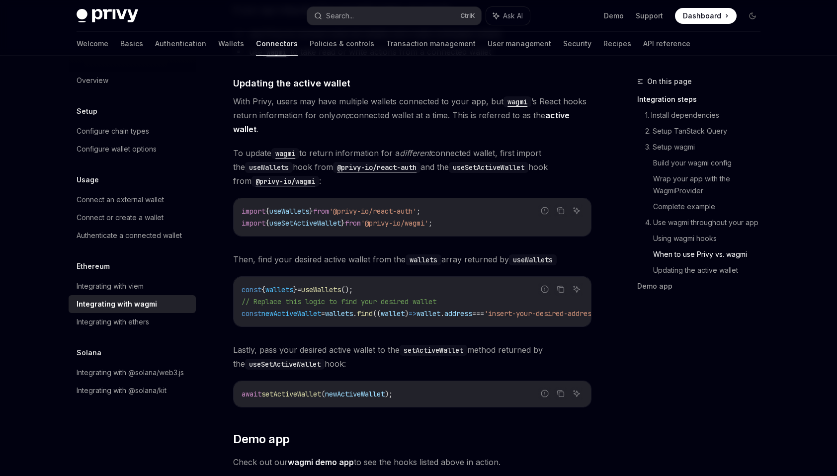
click at [466, 209] on code "import { useWallets } from '@privy-io/react-auth' ; import { useSetActiveWallet…" at bounding box center [412, 217] width 341 height 24
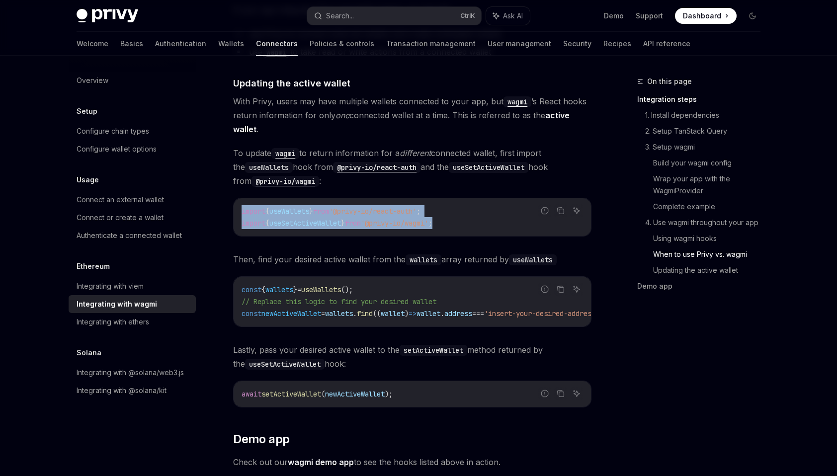
drag, startPoint x: 477, startPoint y: 212, endPoint x: 228, endPoint y: 198, distance: 249.9
copy code "import { useWallets } from '@privy-io/react-auth' ; import { useSetActiveWallet…"
click at [344, 207] on span "'@privy-io/react-auth'" at bounding box center [372, 211] width 87 height 9
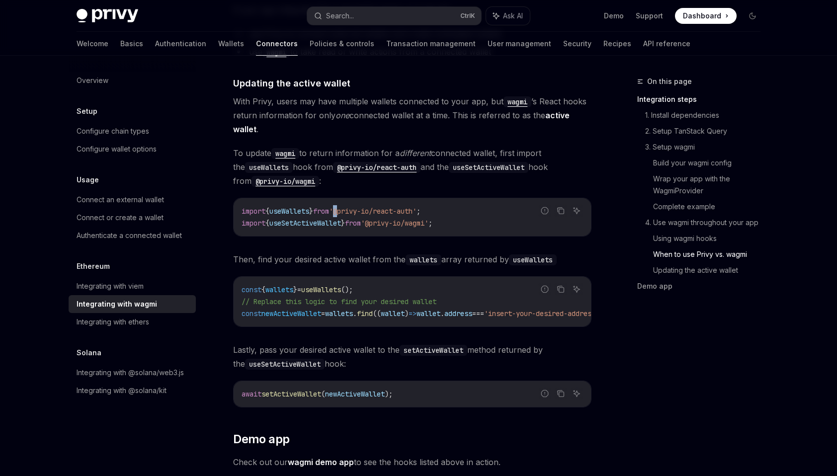
click at [344, 207] on span "'@privy-io/react-auth'" at bounding box center [372, 211] width 87 height 9
drag, startPoint x: 683, startPoint y: 376, endPoint x: 682, endPoint y: 396, distance: 19.4
click at [683, 376] on div "On this page Integration steps 1. Install dependencies 2. Setup TanStack Query …" at bounding box center [692, 276] width 151 height 401
click at [392, 297] on span "// Replace this logic to find your desired wallet" at bounding box center [339, 301] width 195 height 9
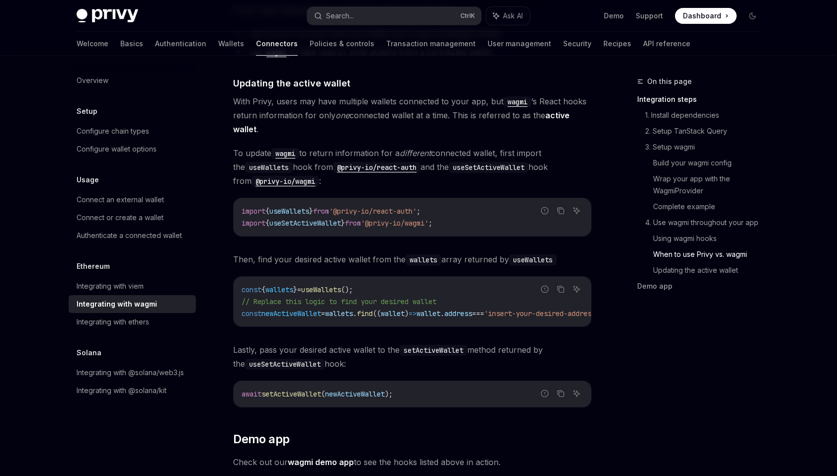
click at [395, 307] on code "const { wallets } = useWallets (); // Replace this logic to find your desired w…" at bounding box center [437, 302] width 390 height 36
click at [406, 284] on code "const { wallets } = useWallets (); // Replace this logic to find your desired w…" at bounding box center [437, 302] width 390 height 36
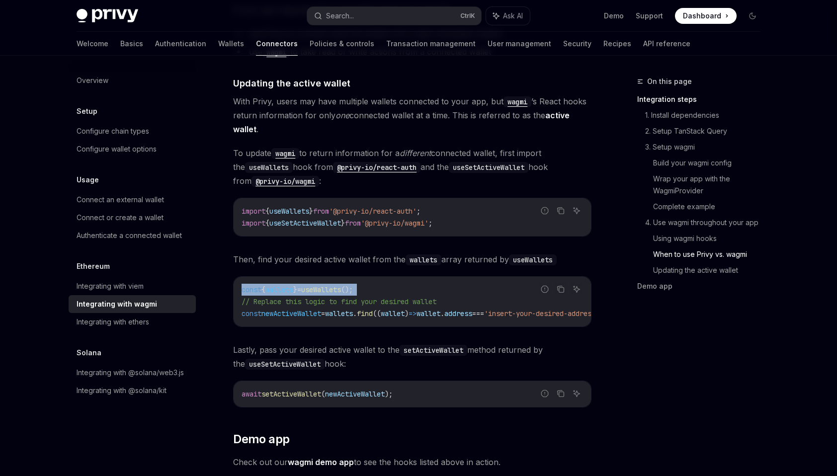
copy code "const { wallets } = useWallets ();"
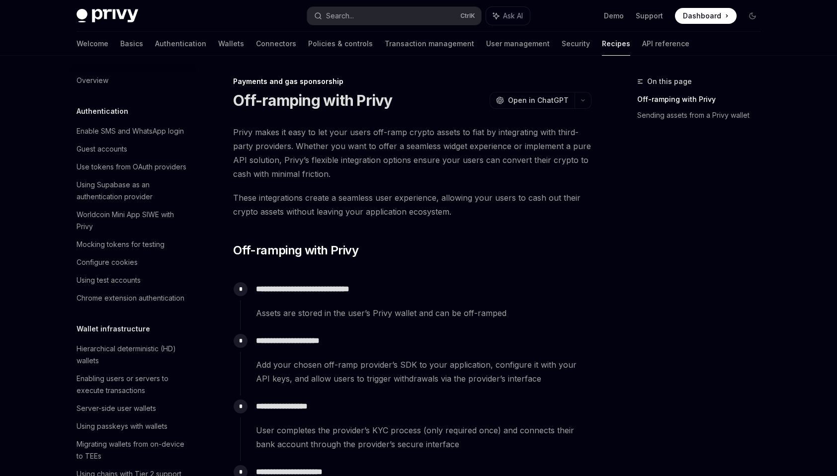
scroll to position [787, 0]
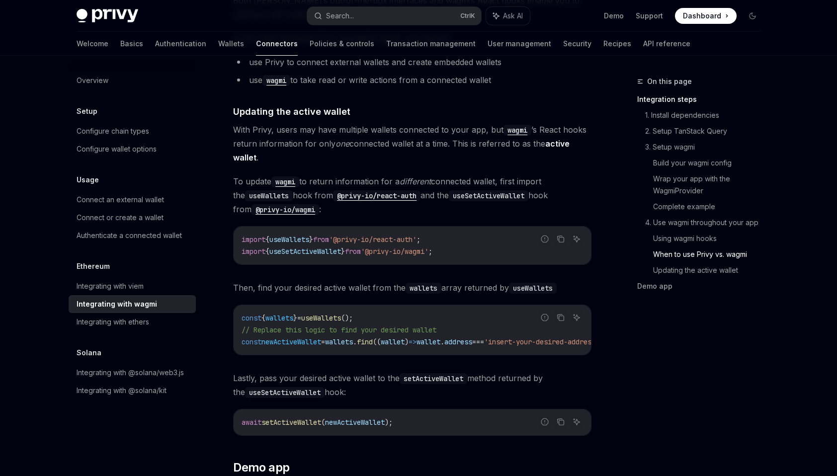
scroll to position [2610, 0]
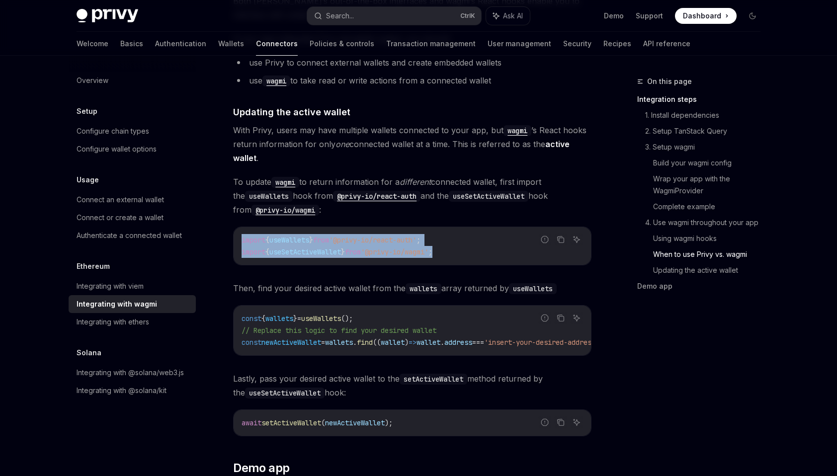
drag, startPoint x: 454, startPoint y: 238, endPoint x: 241, endPoint y: 231, distance: 213.8
click at [241, 231] on div "import { useWallets } from '@privy-io/react-auth' ; import { useSetActiveWallet…" at bounding box center [412, 246] width 357 height 38
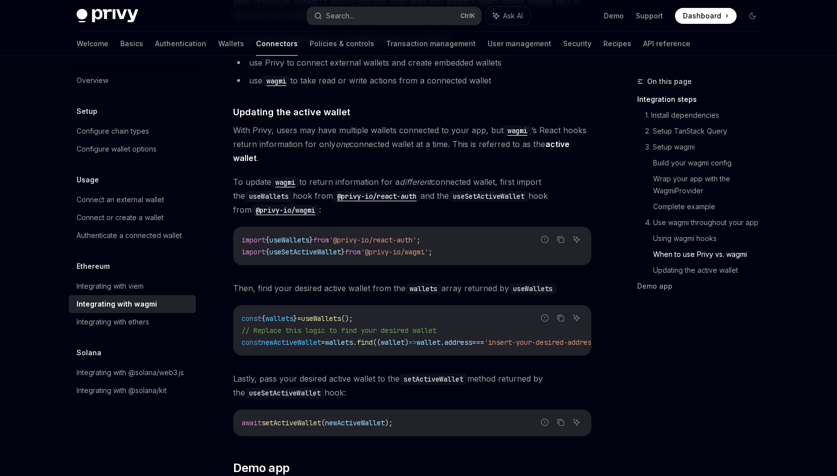
click at [449, 335] on code "const { wallets } = useWallets (); // Replace this logic to find your desired w…" at bounding box center [437, 331] width 390 height 36
drag, startPoint x: 454, startPoint y: 342, endPoint x: 539, endPoint y: 338, distance: 84.6
click at [539, 338] on div "const { wallets } = useWallets (); // Replace this logic to find your desired w…" at bounding box center [412, 331] width 357 height 50
drag, startPoint x: 539, startPoint y: 338, endPoint x: 503, endPoint y: 343, distance: 35.6
click at [504, 343] on div "const { wallets } = useWallets (); // Replace this logic to find your desired w…" at bounding box center [412, 331] width 357 height 50
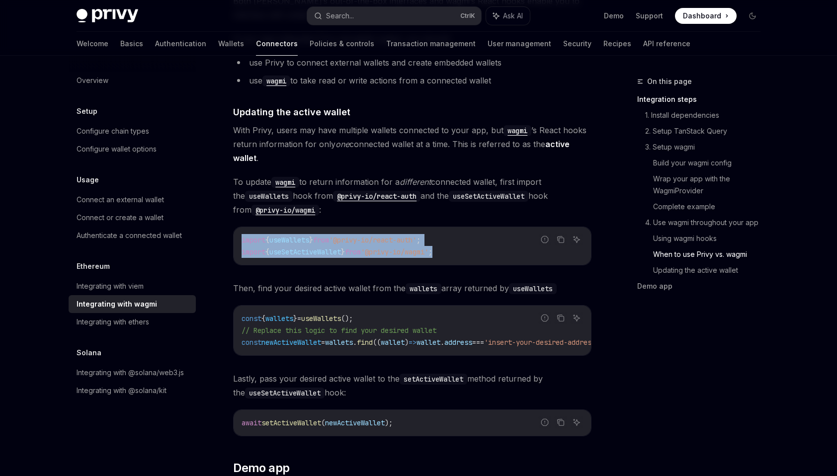
drag, startPoint x: 396, startPoint y: 233, endPoint x: 240, endPoint y: 234, distance: 156.1
click at [240, 234] on div "import { useWallets } from '@privy-io/react-auth' ; import { useSetActiveWallet…" at bounding box center [412, 246] width 357 height 38
copy code "import { useWallets } from '@privy-io/react-auth' ; import { useSetActiveWallet…"
drag, startPoint x: 364, startPoint y: 343, endPoint x: 470, endPoint y: 346, distance: 105.9
click at [470, 346] on div "const { wallets } = useWallets (); // Replace this logic to find your desired w…" at bounding box center [412, 331] width 357 height 50
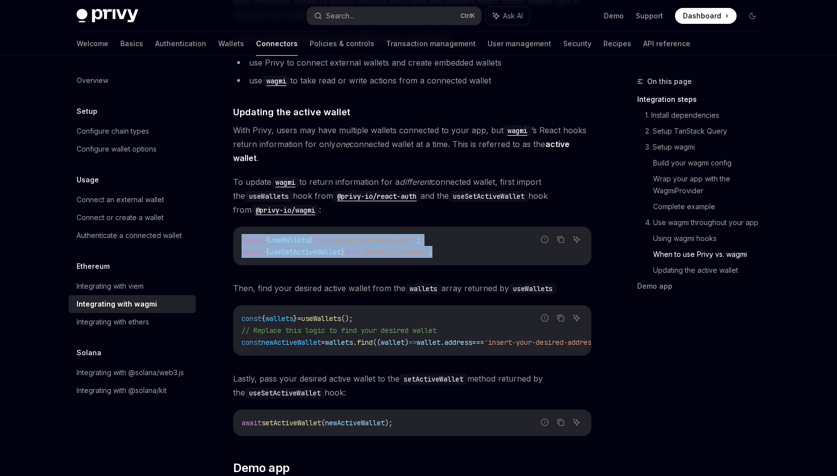
scroll to position [0, 1]
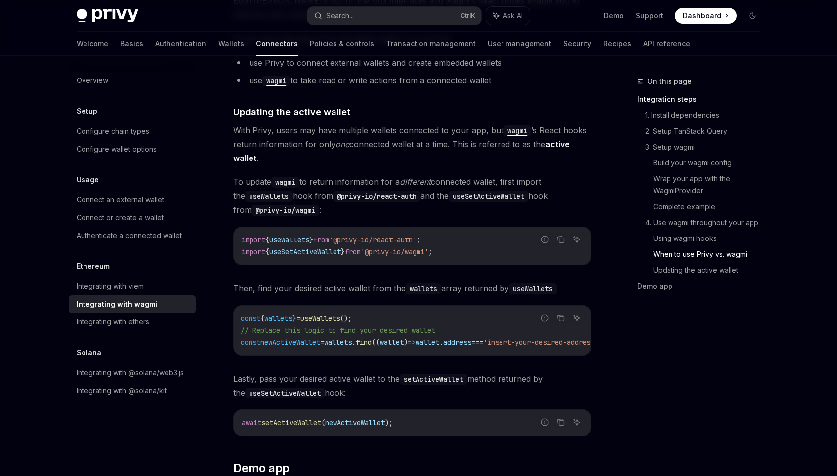
click at [300, 347] on div "const { wallets } = useWallets (); // Replace this logic to find your desired w…" at bounding box center [412, 331] width 357 height 50
drag, startPoint x: 309, startPoint y: 343, endPoint x: 391, endPoint y: 343, distance: 81.5
click at [391, 343] on div "const { wallets } = useWallets (); // Replace this logic to find your desired w…" at bounding box center [412, 331] width 357 height 50
drag, startPoint x: 451, startPoint y: 343, endPoint x: 469, endPoint y: 342, distance: 18.4
click at [469, 342] on div "const { wallets } = useWallets (); // Replace this logic to find your desired w…" at bounding box center [412, 331] width 357 height 50
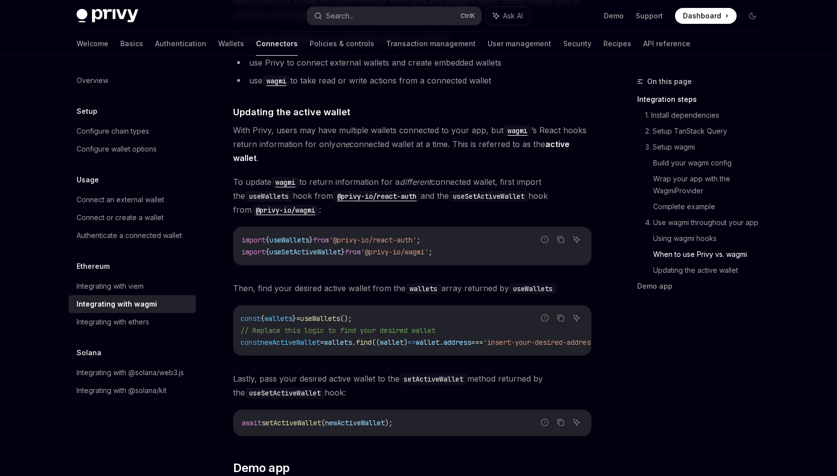
drag, startPoint x: 469, startPoint y: 342, endPoint x: 456, endPoint y: 349, distance: 14.9
click at [437, 423] on div "await setActiveWallet ( newActiveWallet );" at bounding box center [412, 423] width 357 height 26
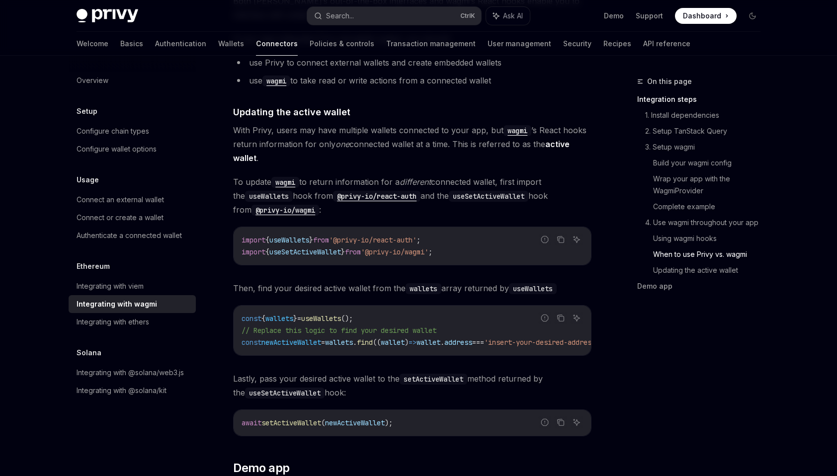
click at [289, 418] on span "setActiveWallet" at bounding box center [291, 422] width 60 height 9
copy div "await setActiveWallet ( newActiveWallet );"
click at [182, 447] on div "Overview Setup Configure chain types Configure wallet options Usage Connect an …" at bounding box center [140, 266] width 143 height 420
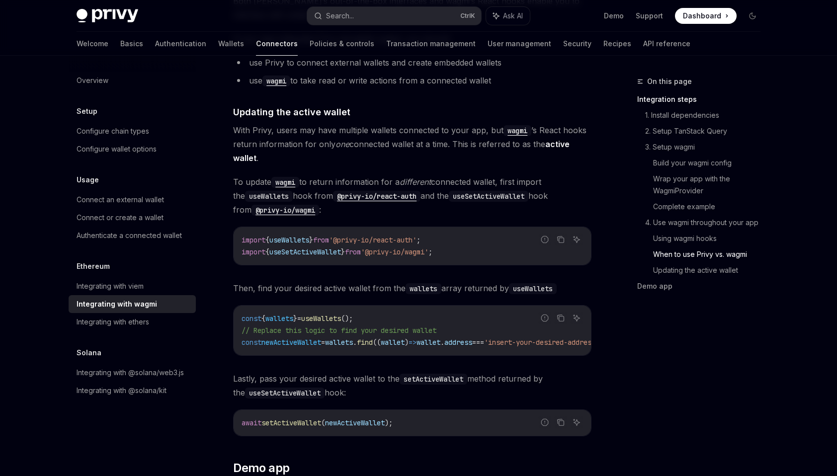
click at [353, 314] on span "();" at bounding box center [347, 318] width 12 height 9
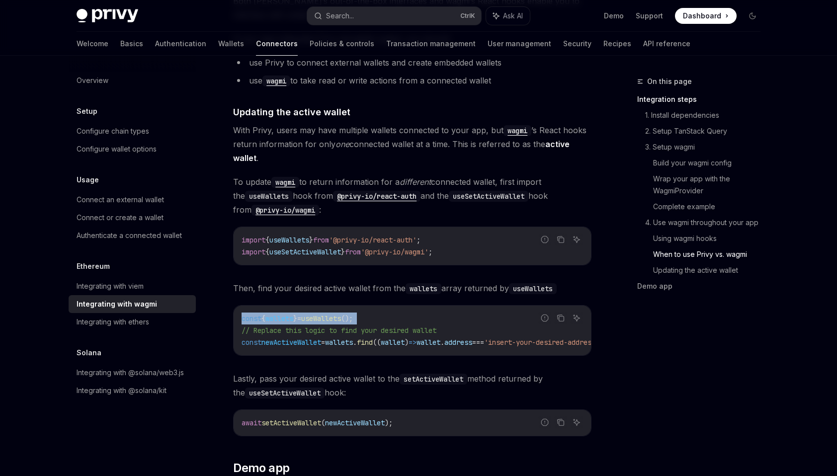
copy code "const { wallets } = useWallets ();"
click at [345, 248] on span "}" at bounding box center [343, 252] width 4 height 9
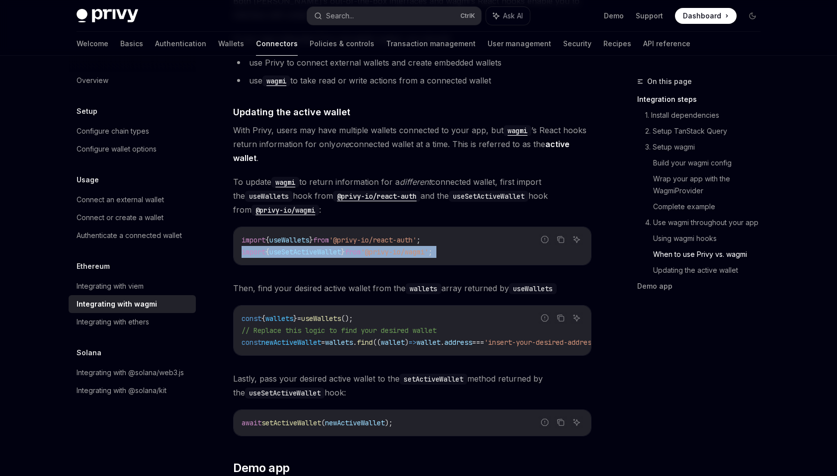
click at [345, 248] on span "}" at bounding box center [343, 252] width 4 height 9
copy div "import { useSetActiveWallet } from '@privy-io/wagmi' ;"
click at [313, 236] on span "}" at bounding box center [311, 240] width 4 height 9
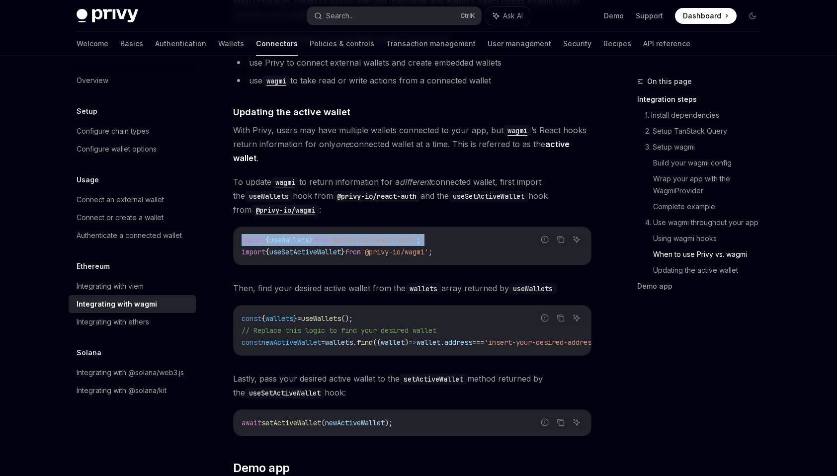
click at [313, 236] on span "}" at bounding box center [311, 240] width 4 height 9
copy code "import { useWallets } from '@privy-io/react-auth' ;"
